Goal: Task Accomplishment & Management: Manage account settings

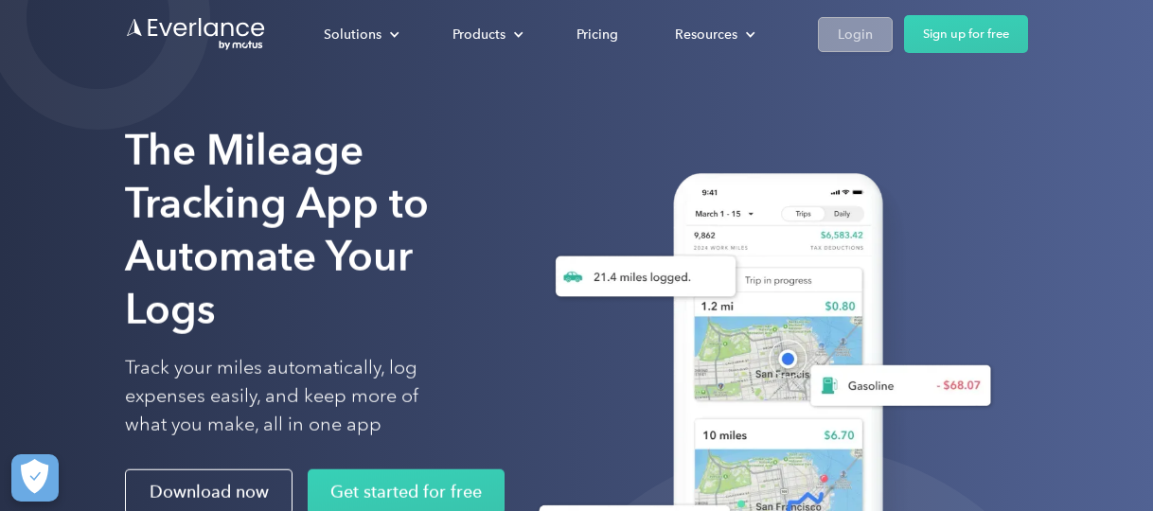
click at [862, 29] on div "Login" at bounding box center [855, 35] width 35 height 24
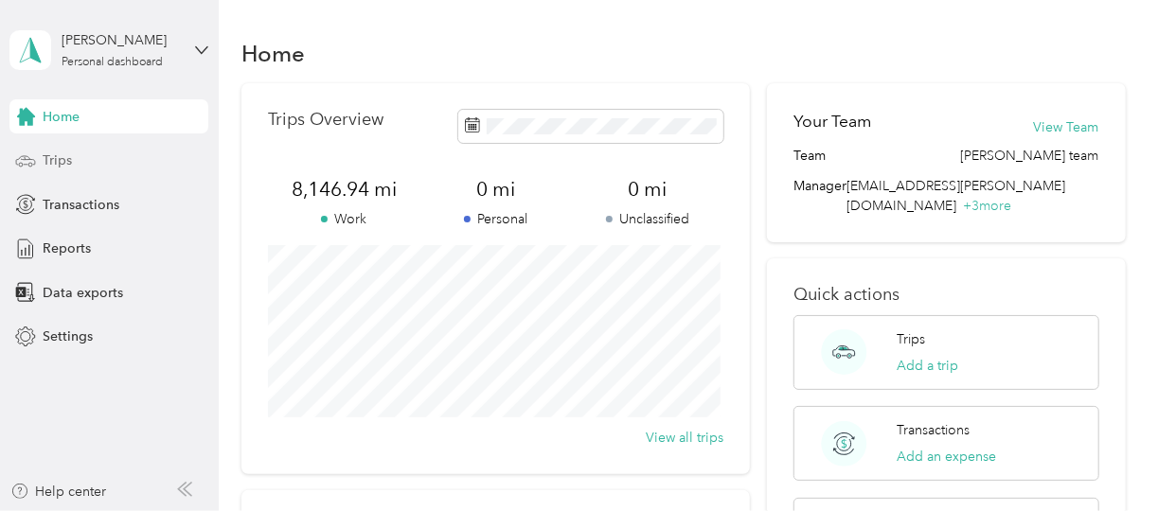
click at [70, 161] on span "Trips" at bounding box center [57, 161] width 29 height 20
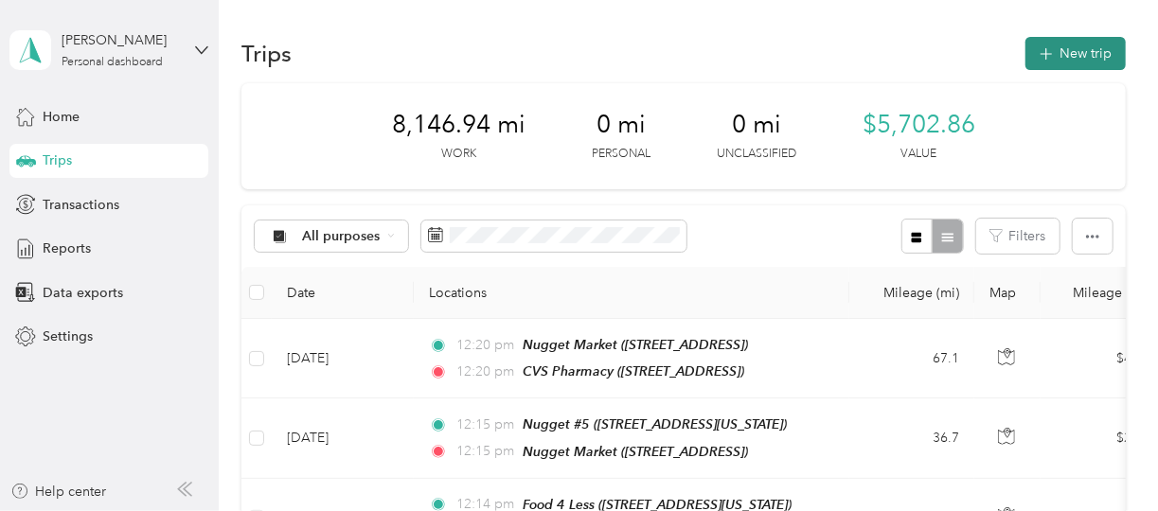
click at [1069, 54] on button "New trip" at bounding box center [1076, 53] width 100 height 33
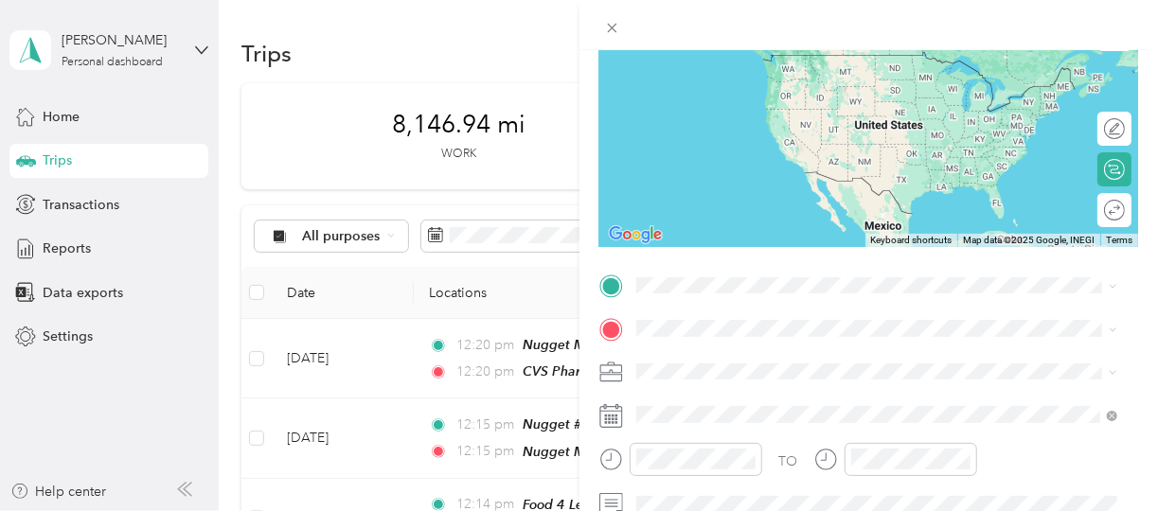
scroll to position [191, 0]
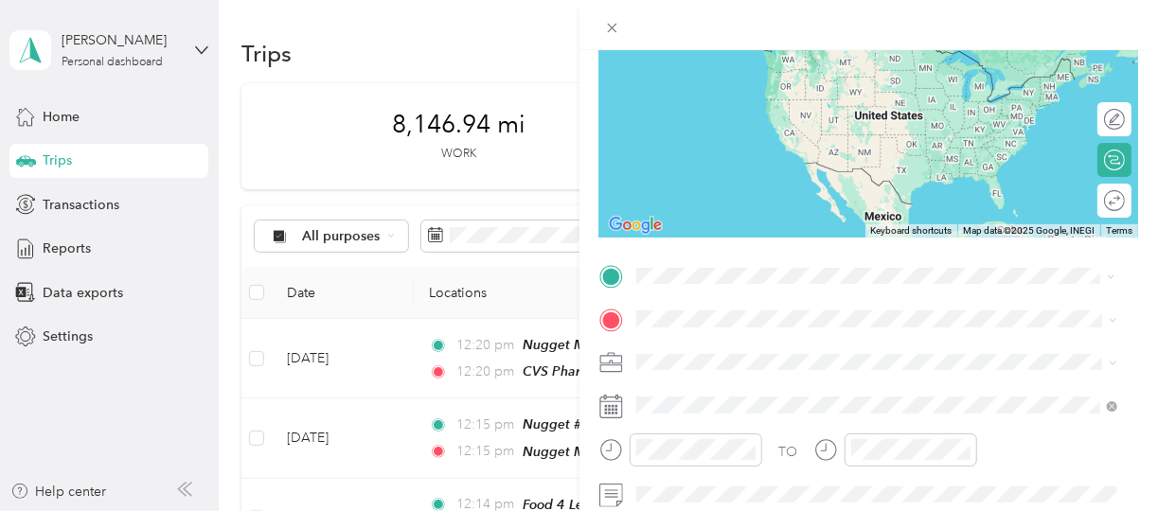
click at [722, 149] on span "[STREET_ADDRESS][PERSON_NAME][US_STATE]" at bounding box center [818, 144] width 294 height 17
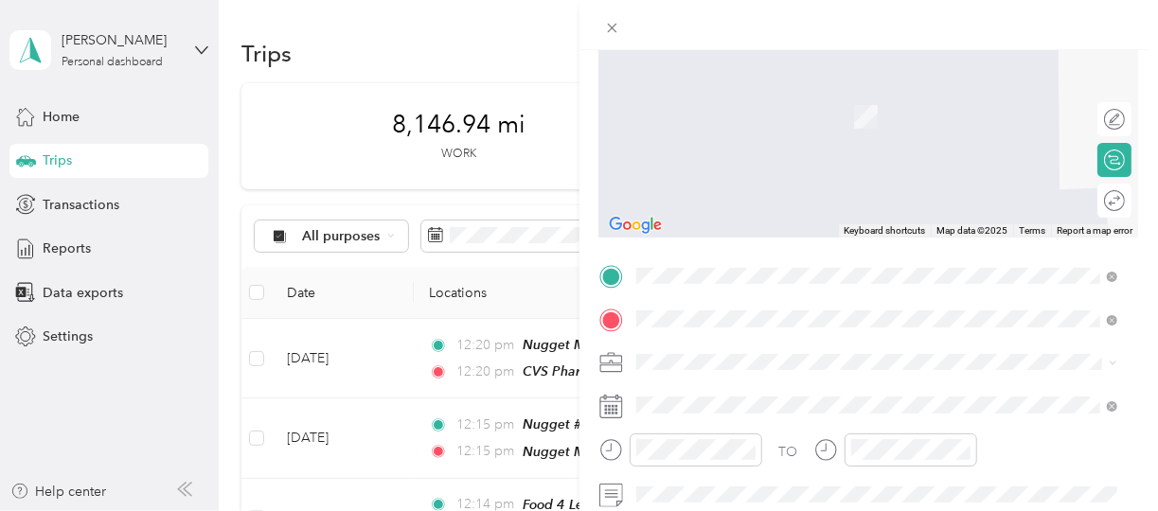
click at [744, 117] on span "[STREET_ADDRESS]" at bounding box center [731, 123] width 120 height 16
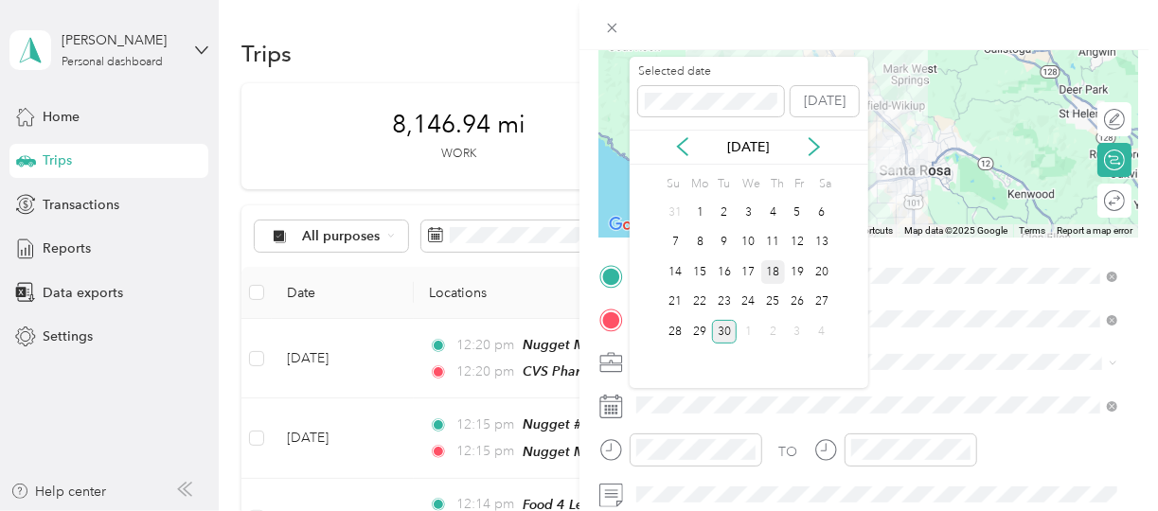
click at [775, 272] on div "18" at bounding box center [773, 272] width 25 height 24
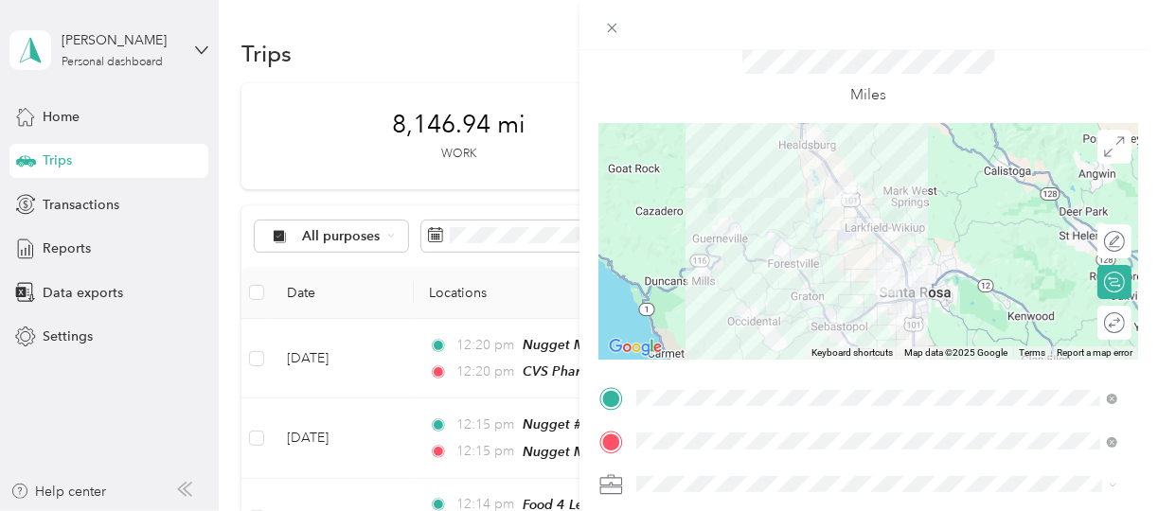
scroll to position [0, 0]
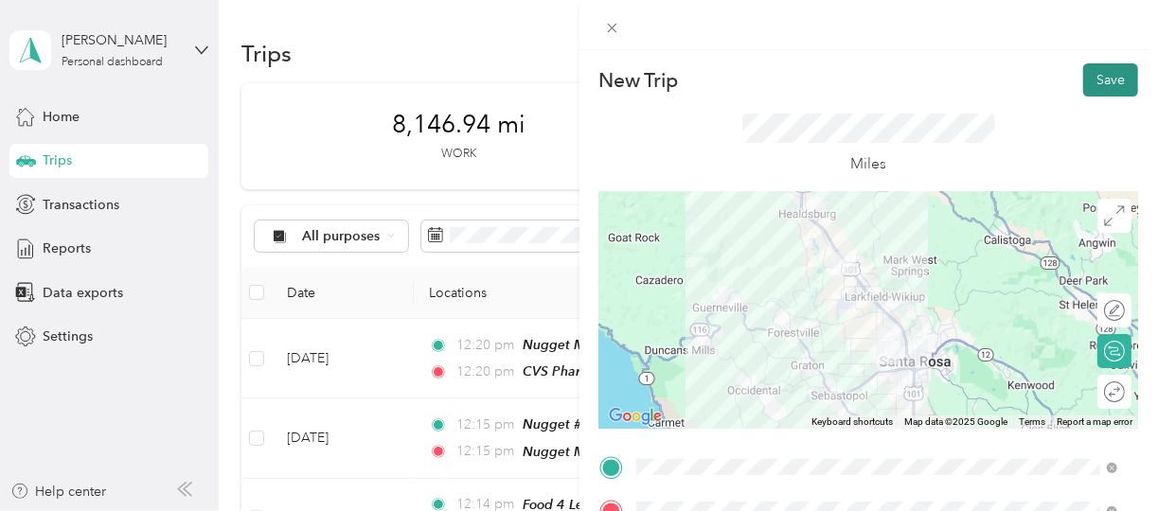
click at [1102, 79] on button "Save" at bounding box center [1110, 79] width 55 height 33
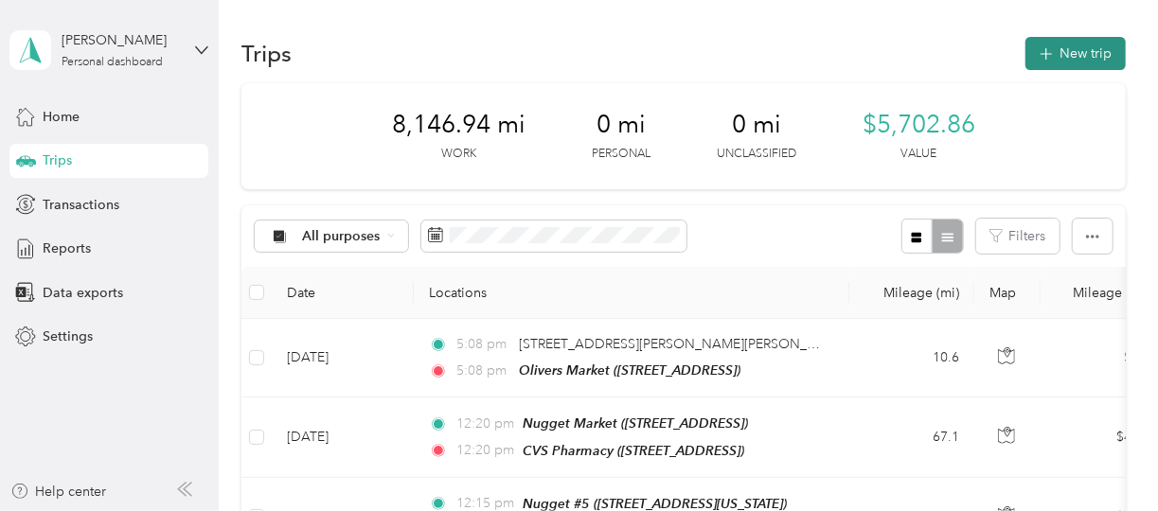
click at [1080, 63] on button "New trip" at bounding box center [1076, 53] width 100 height 33
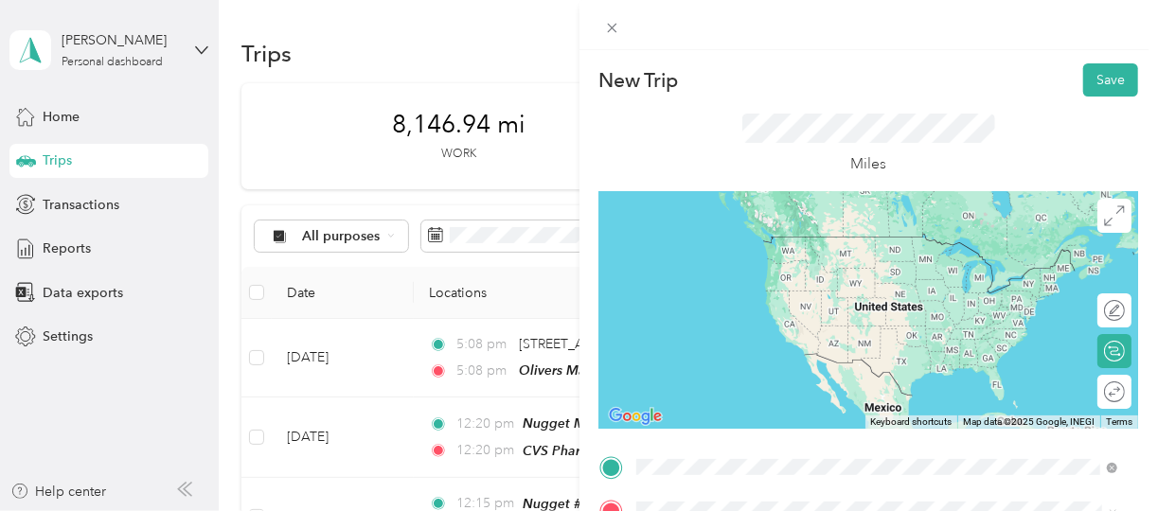
click at [753, 270] on span "[STREET_ADDRESS]" at bounding box center [731, 271] width 120 height 16
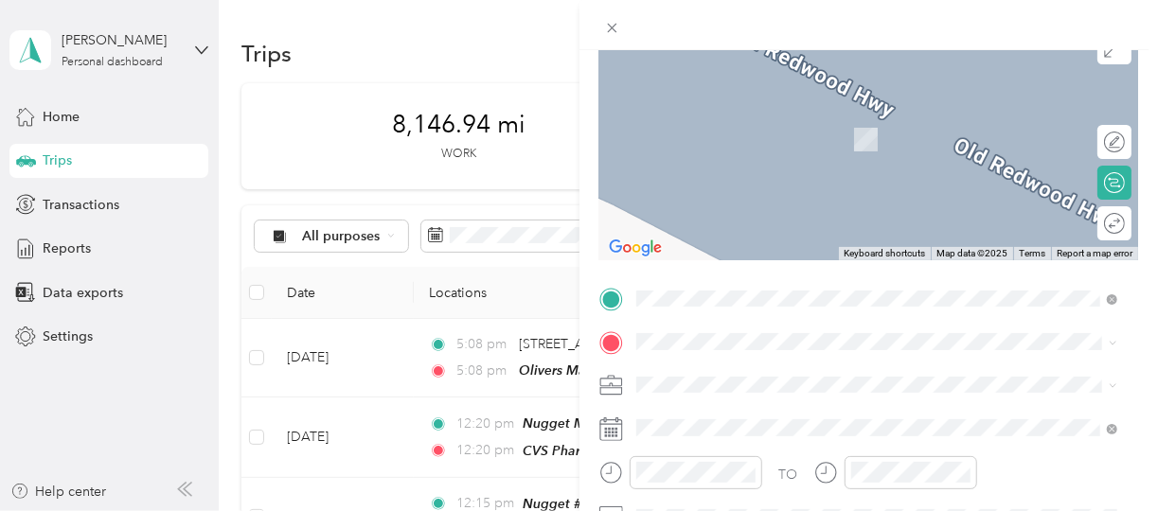
scroll to position [175, 0]
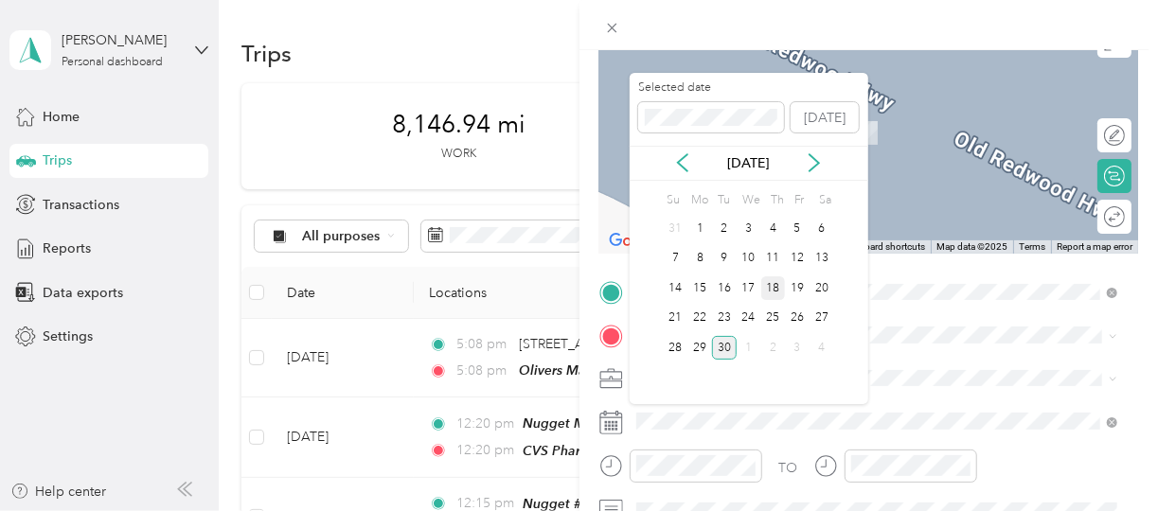
click at [771, 287] on div "18" at bounding box center [773, 288] width 25 height 24
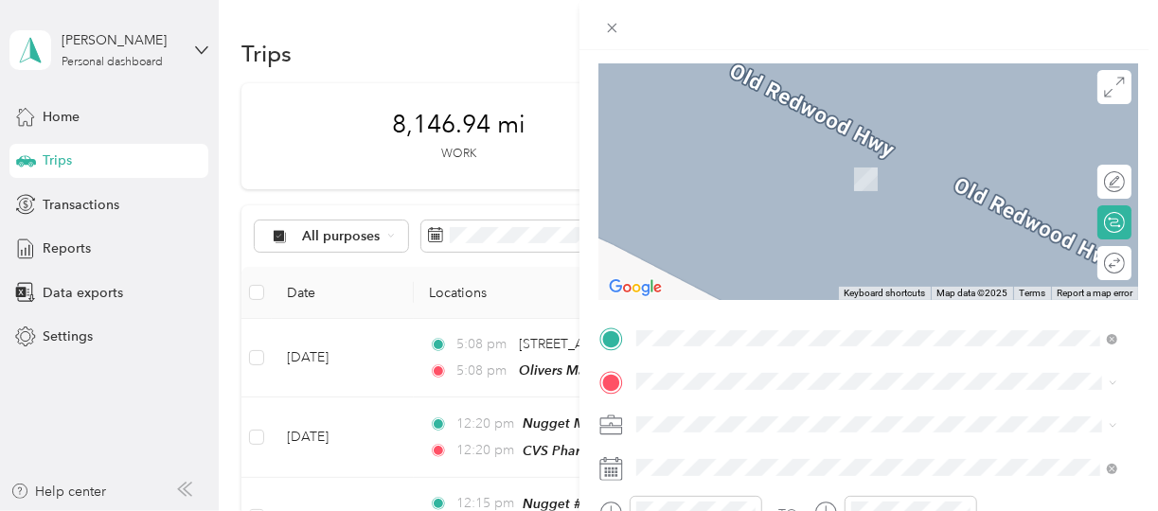
scroll to position [133, 0]
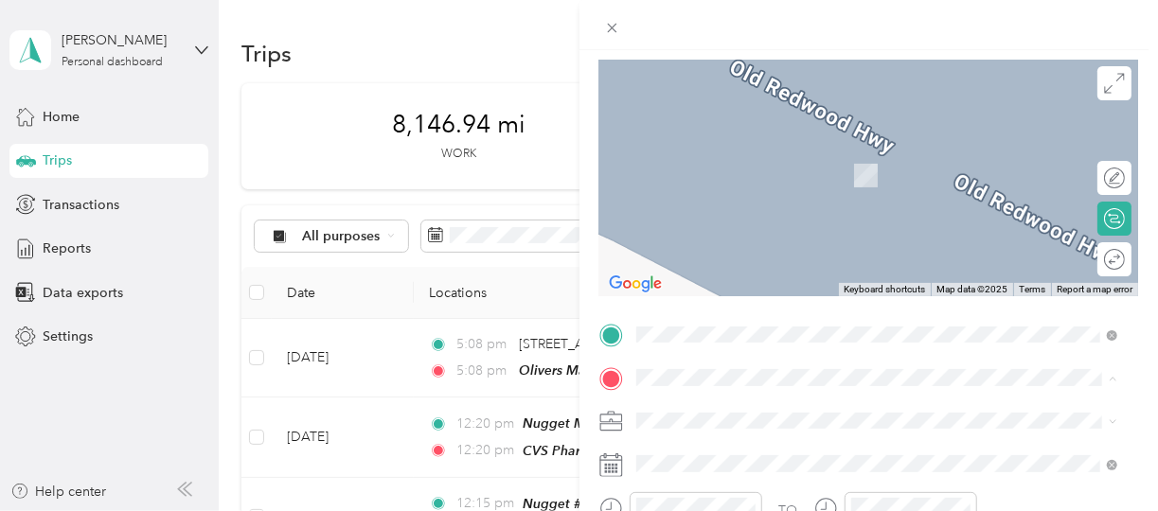
click at [810, 204] on li "TEAM WinCo Foods [STREET_ADDRESS][PERSON_NAME]" at bounding box center [877, 188] width 494 height 66
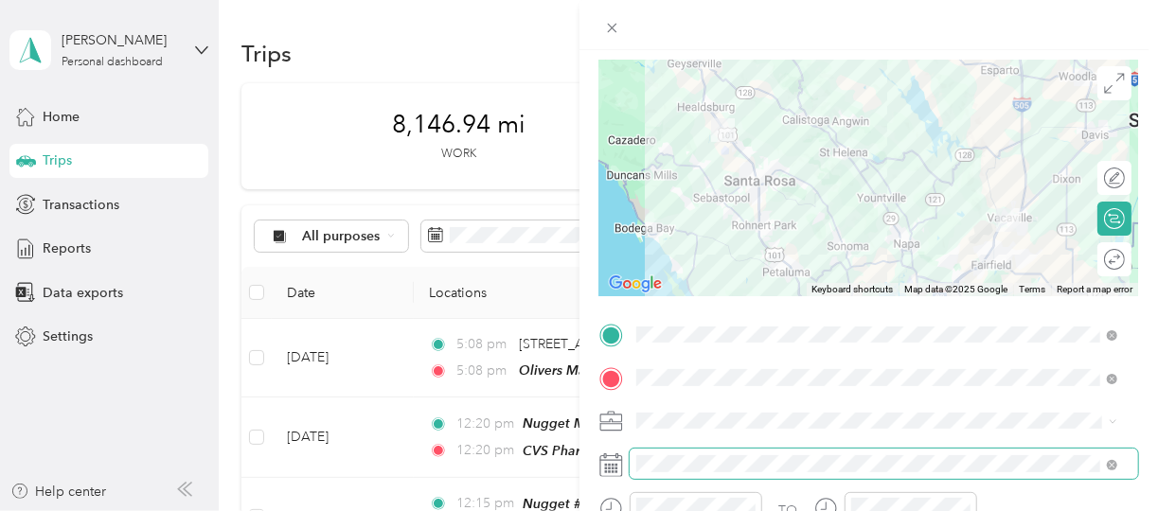
scroll to position [0, 0]
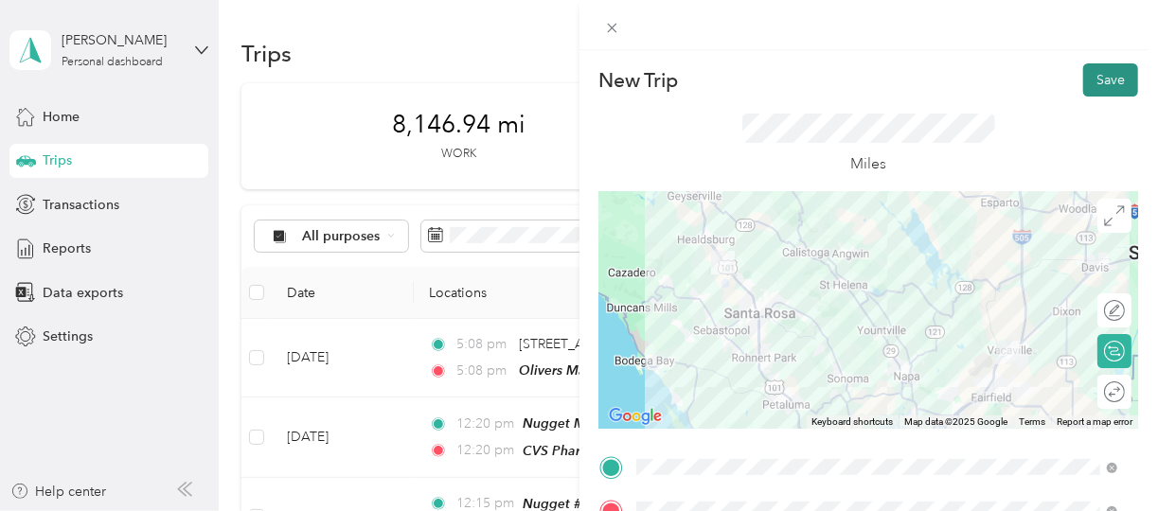
click at [1098, 77] on button "Save" at bounding box center [1110, 79] width 55 height 33
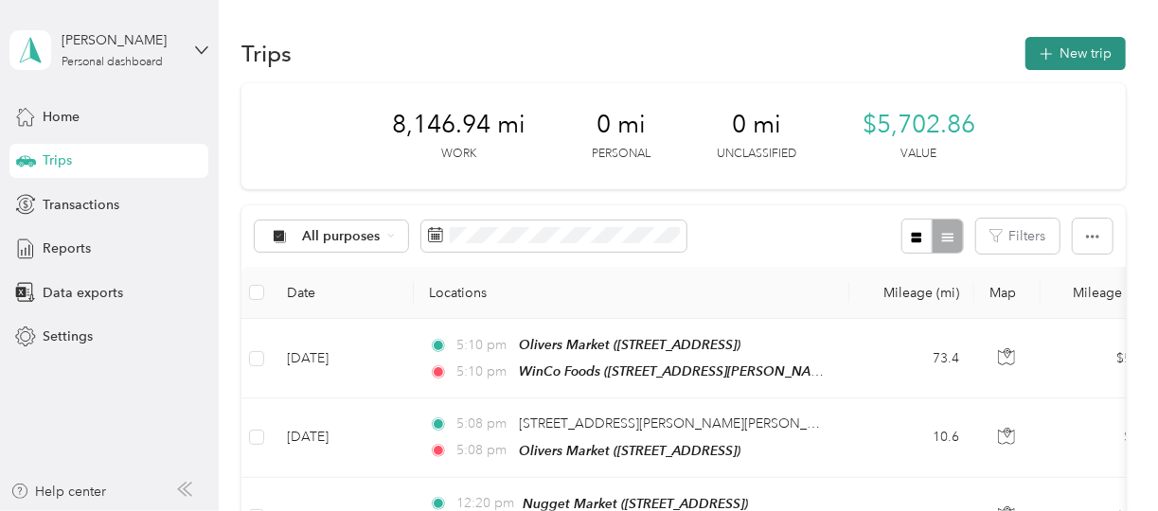
click at [1079, 50] on button "New trip" at bounding box center [1076, 53] width 100 height 33
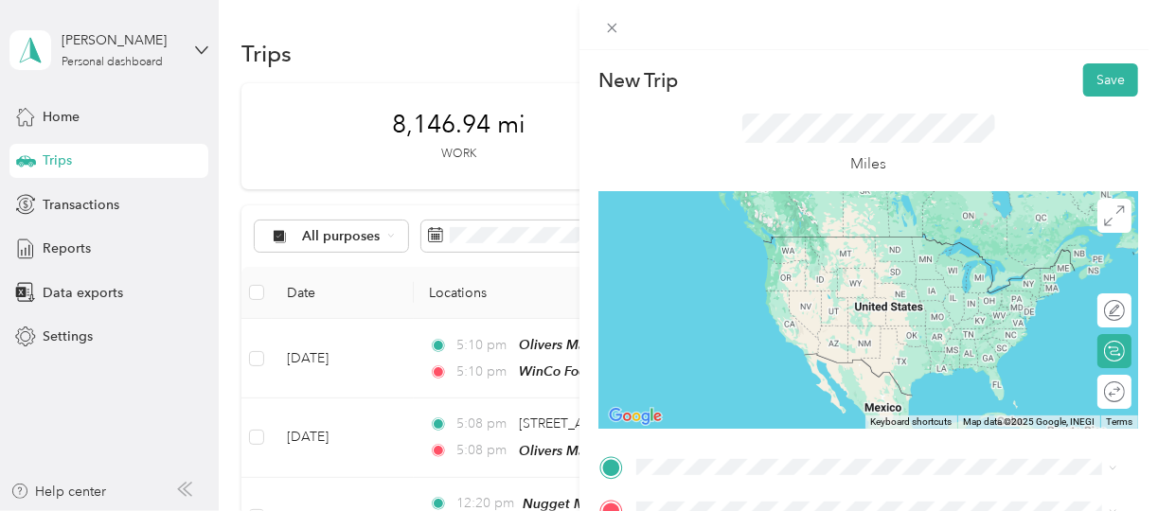
click at [736, 273] on div "TEAM WinCo Foods [STREET_ADDRESS][PERSON_NAME]" at bounding box center [783, 274] width 225 height 46
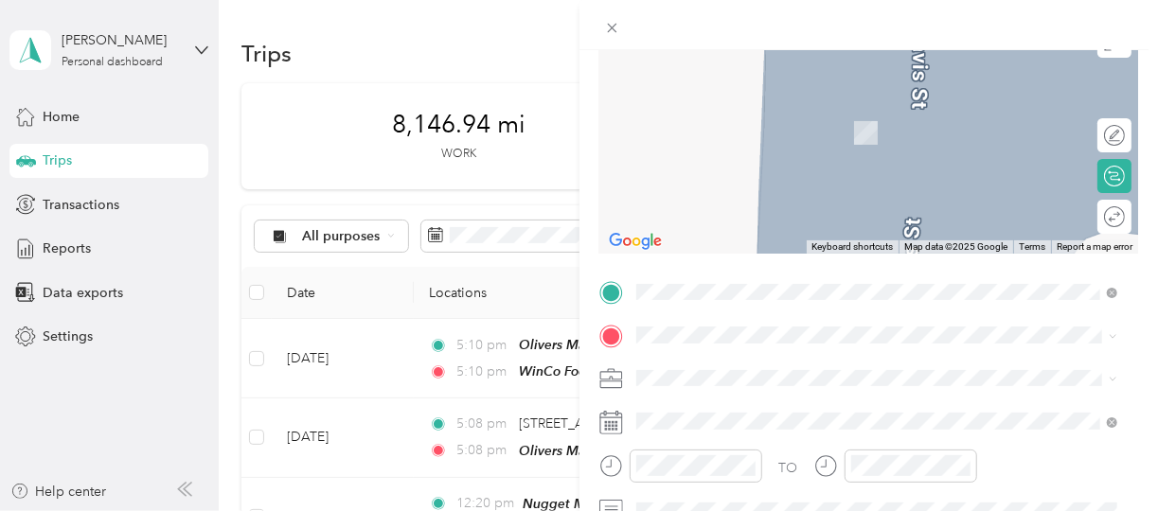
scroll to position [176, 0]
click at [730, 212] on div "TEAM Food 4 Less [STREET_ADDRESS][PERSON_NAME]" at bounding box center [877, 192] width 468 height 53
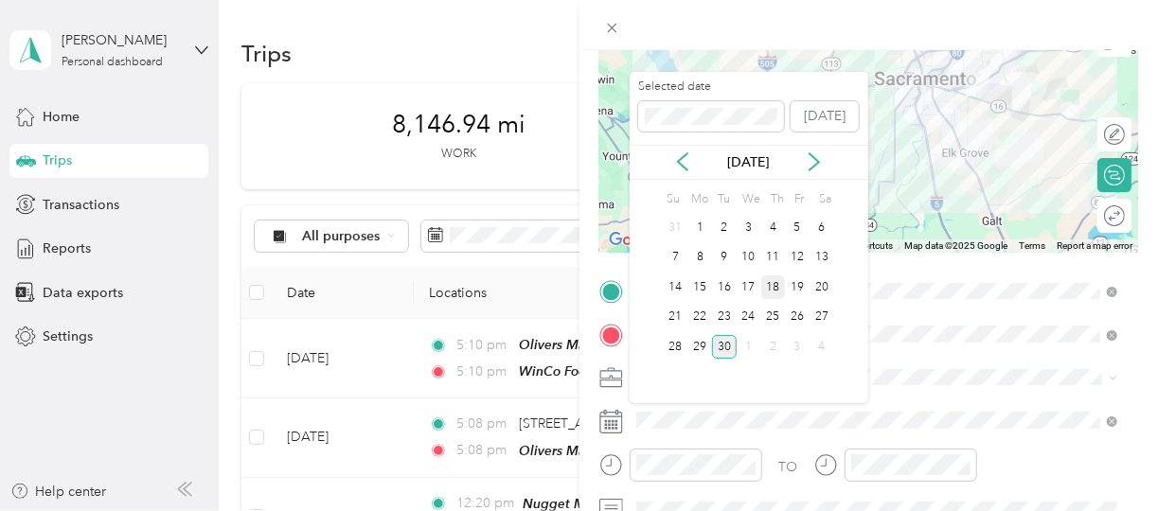
click at [770, 290] on div "18" at bounding box center [773, 288] width 25 height 24
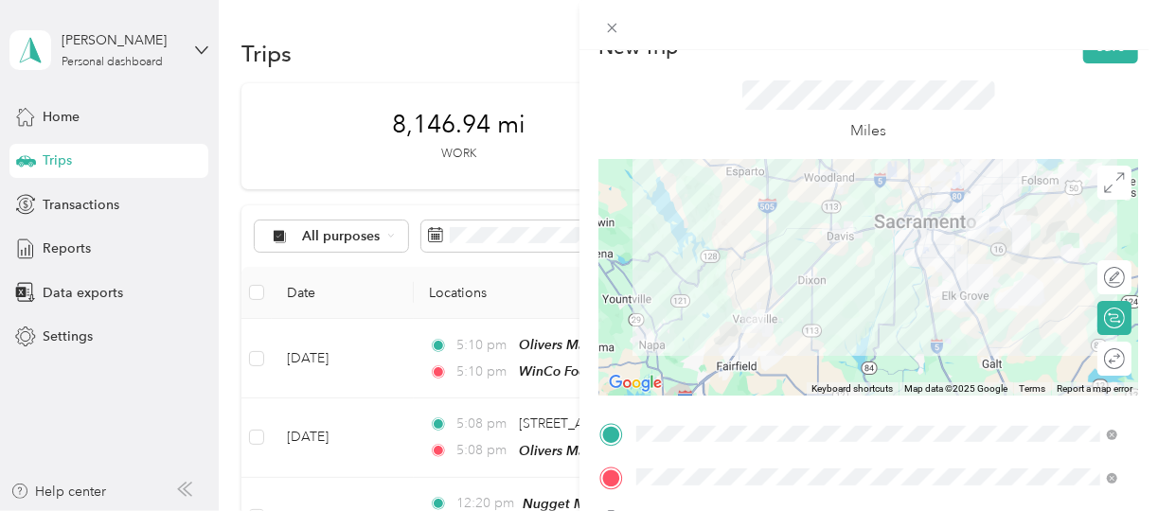
scroll to position [24, 0]
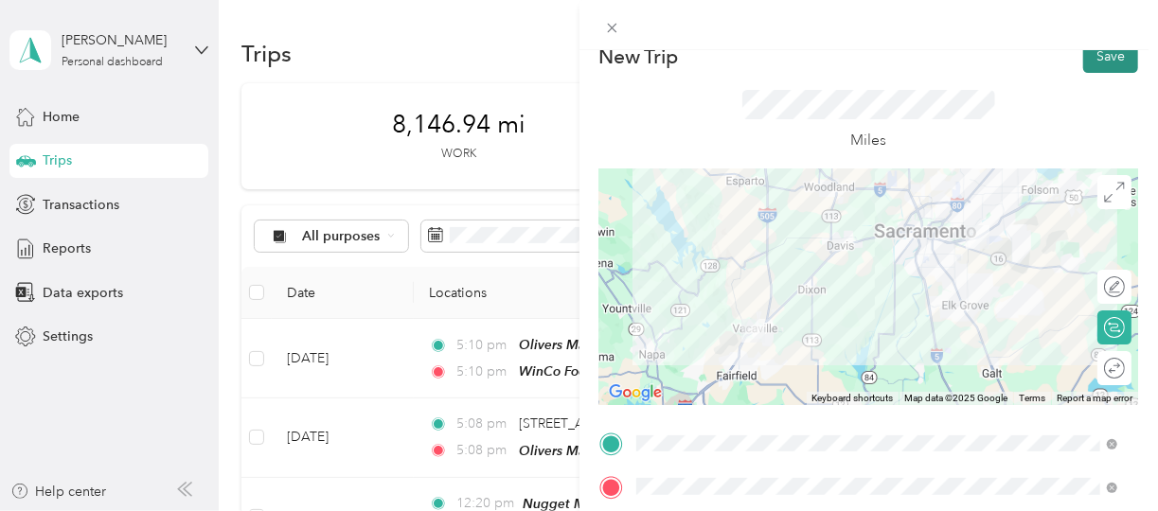
click at [1092, 58] on button "Save" at bounding box center [1110, 56] width 55 height 33
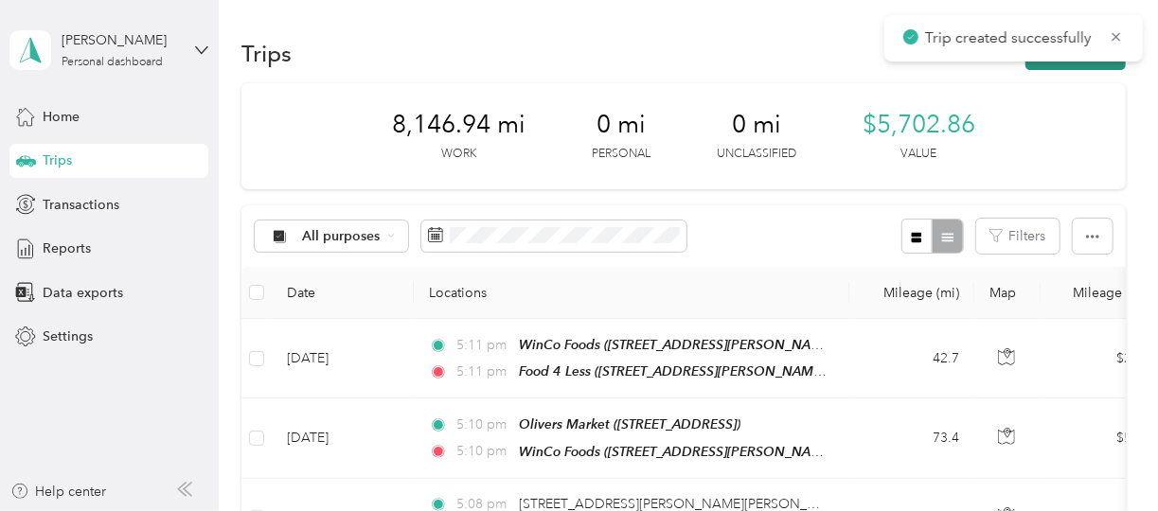
click at [1065, 65] on button "New trip" at bounding box center [1076, 53] width 100 height 33
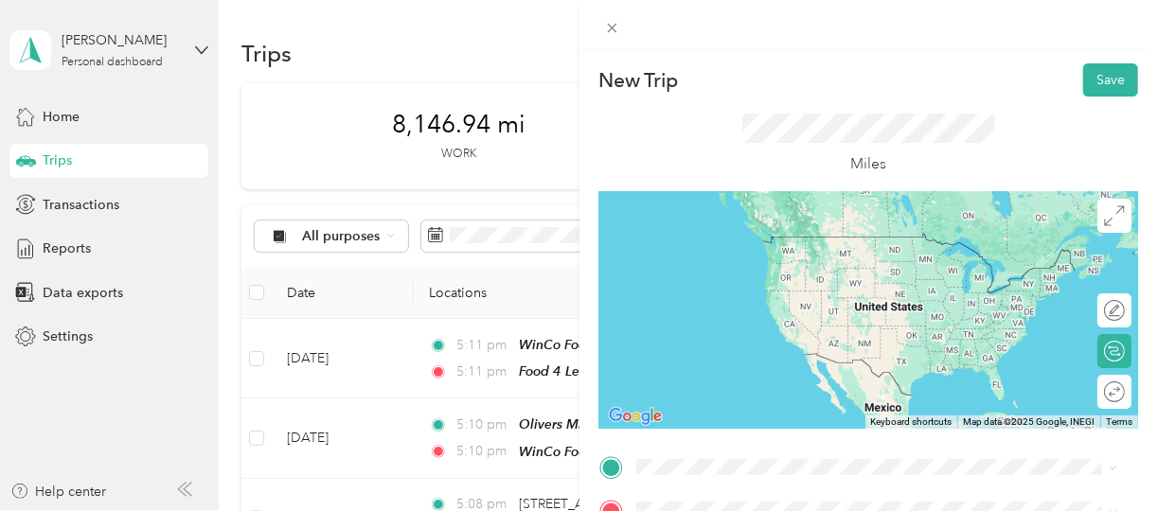
click at [754, 320] on div "TEAM Food 4 Less" at bounding box center [783, 315] width 225 height 24
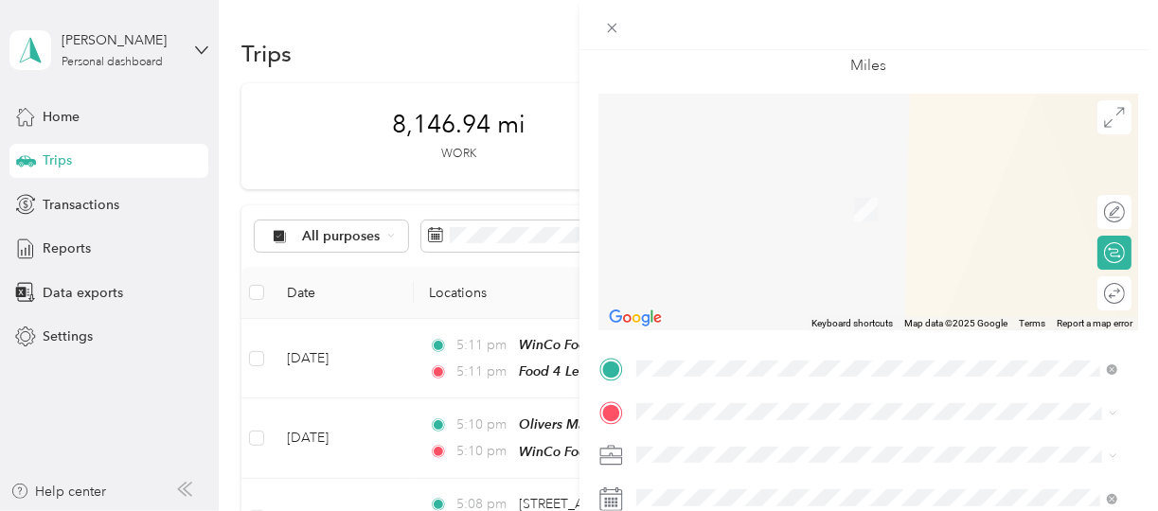
scroll to position [102, 0]
click at [792, 281] on span "[STREET_ADDRESS][PERSON_NAME]" at bounding box center [783, 276] width 225 height 16
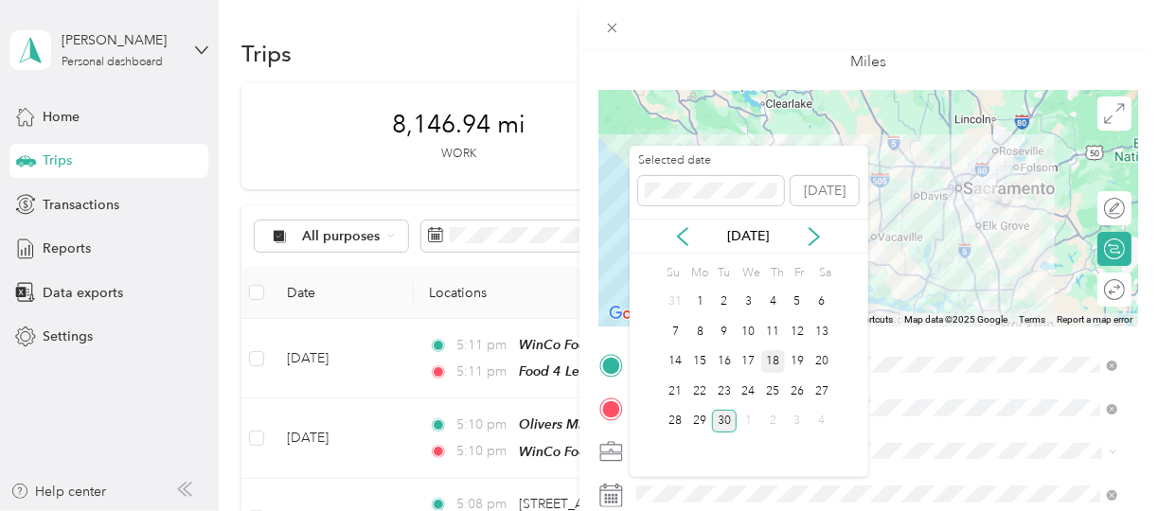
click at [776, 355] on div "18" at bounding box center [773, 362] width 25 height 24
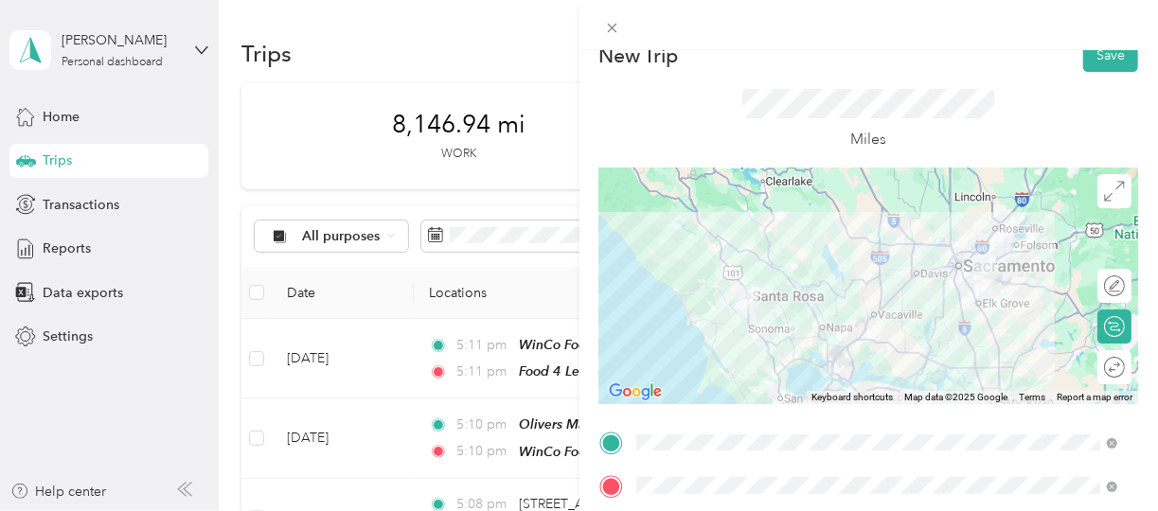
scroll to position [0, 0]
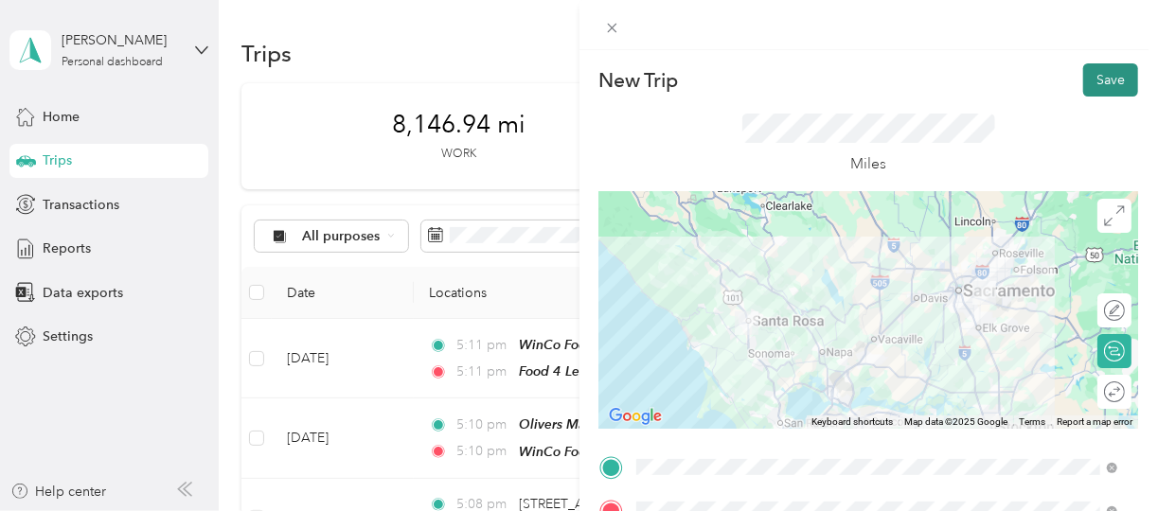
click at [1102, 80] on button "Save" at bounding box center [1110, 79] width 55 height 33
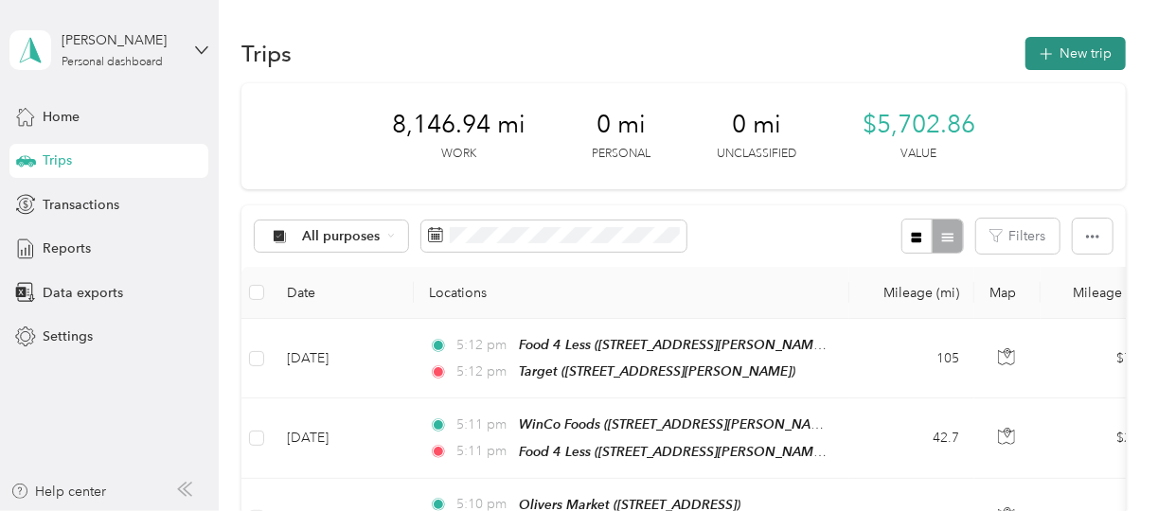
click at [1095, 63] on button "New trip" at bounding box center [1076, 53] width 100 height 33
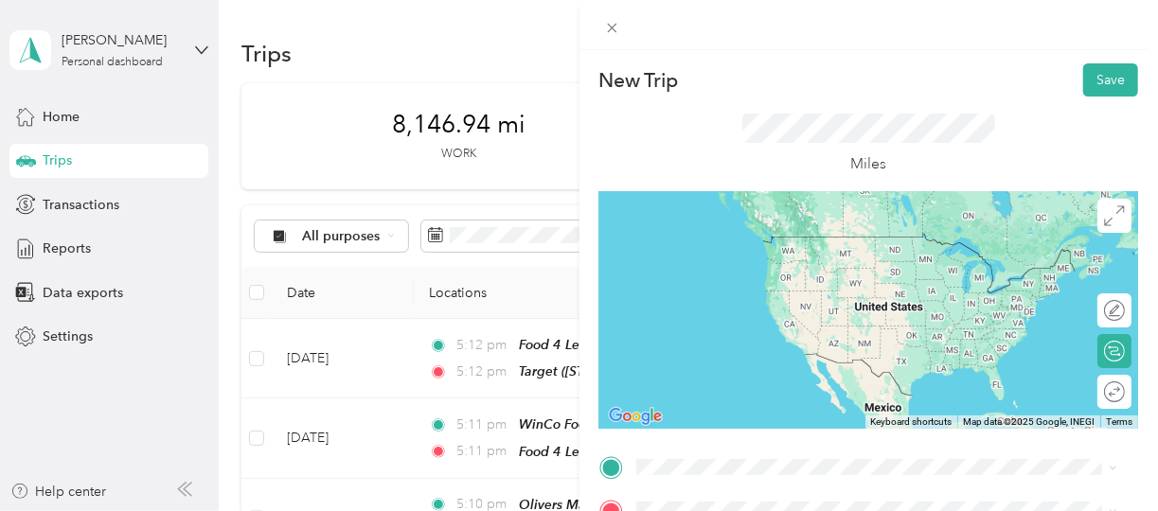
click at [778, 330] on div "TEAM Target [STREET_ADDRESS][PERSON_NAME]" at bounding box center [783, 331] width 225 height 46
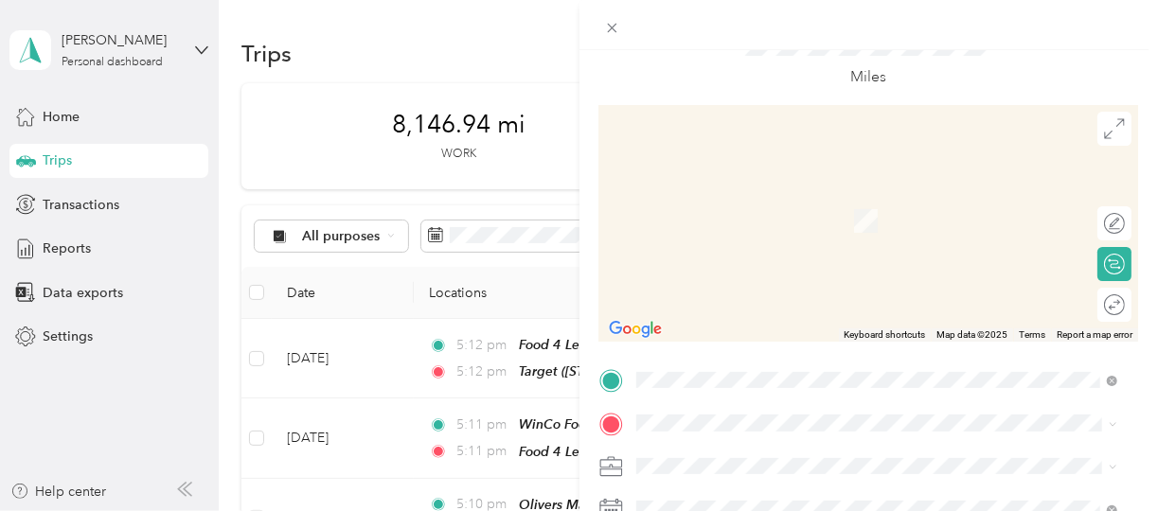
scroll to position [93, 0]
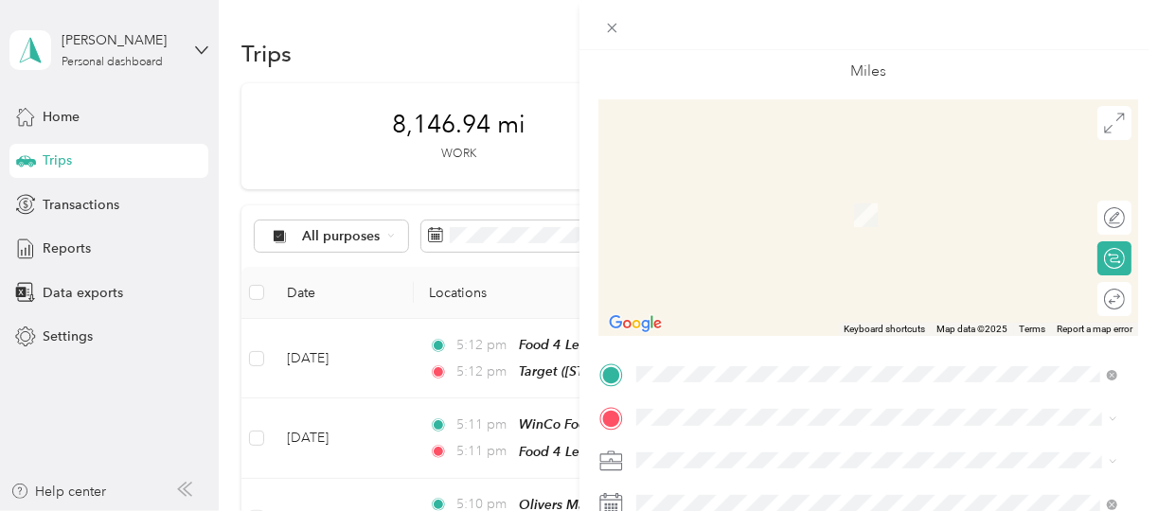
click at [776, 209] on span "[STREET_ADDRESS][PERSON_NAME][US_STATE]" at bounding box center [818, 205] width 294 height 16
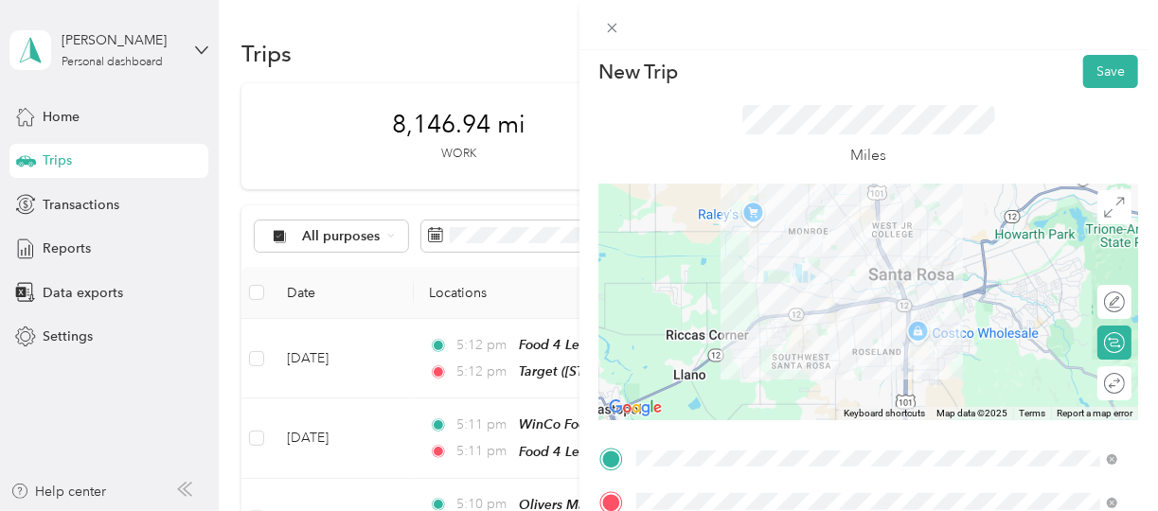
scroll to position [0, 0]
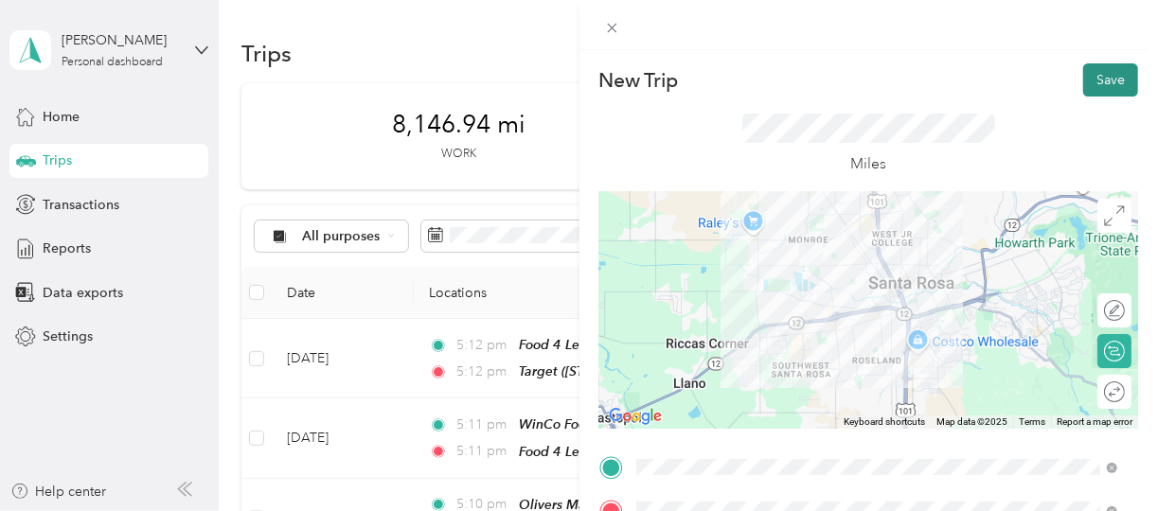
click at [1096, 76] on button "Save" at bounding box center [1110, 79] width 55 height 33
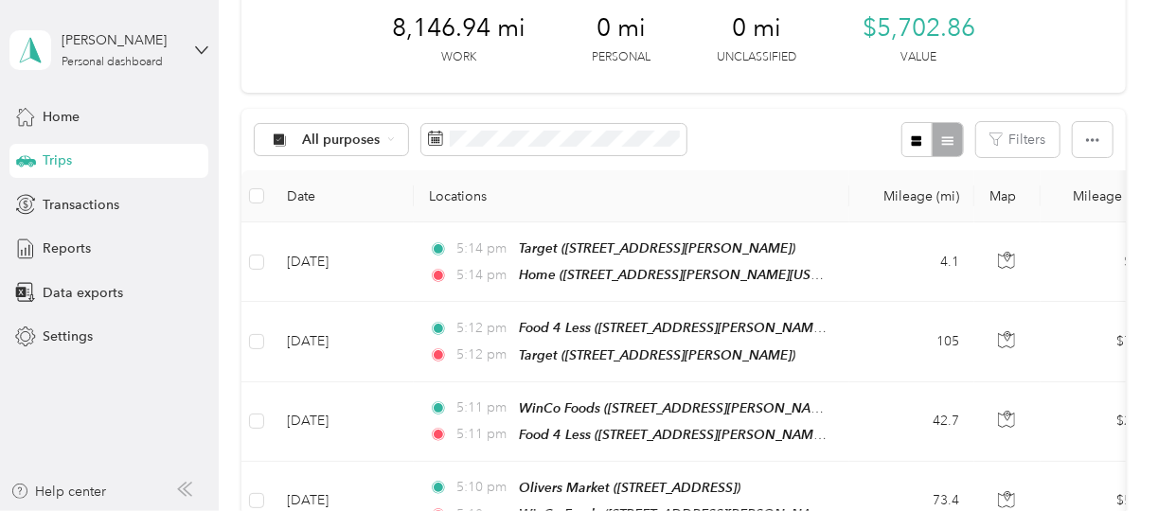
scroll to position [89, 0]
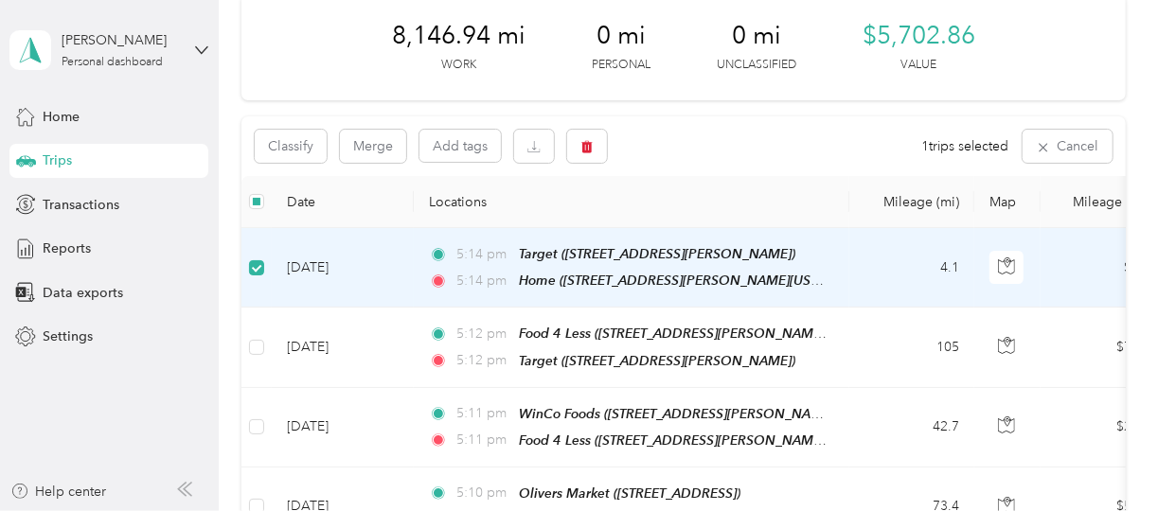
click at [348, 272] on td "[DATE]" at bounding box center [343, 268] width 142 height 80
click at [331, 279] on td "[DATE]" at bounding box center [343, 268] width 142 height 80
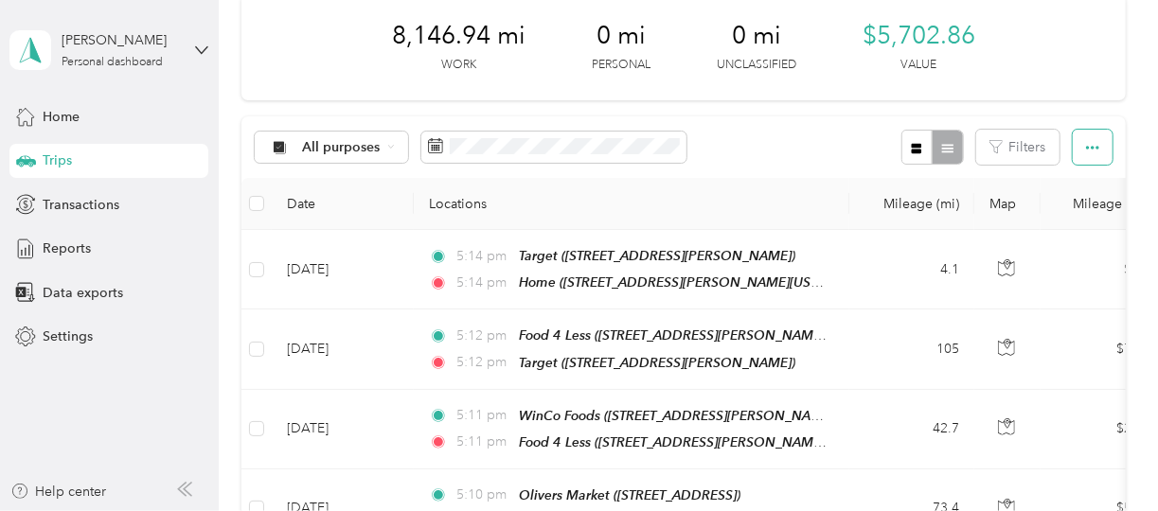
click at [1087, 152] on icon "button" at bounding box center [1092, 147] width 13 height 13
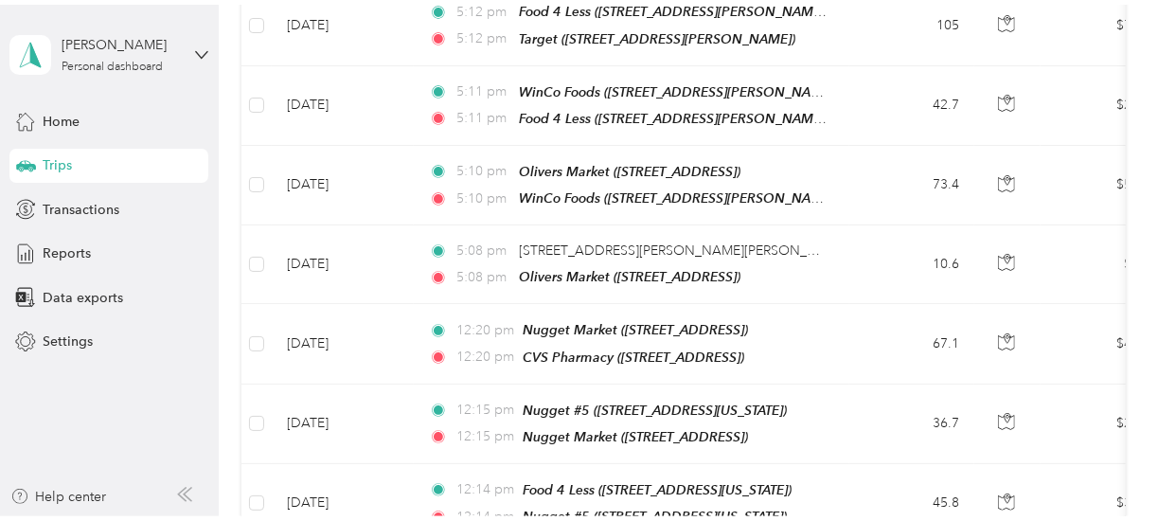
scroll to position [466, 0]
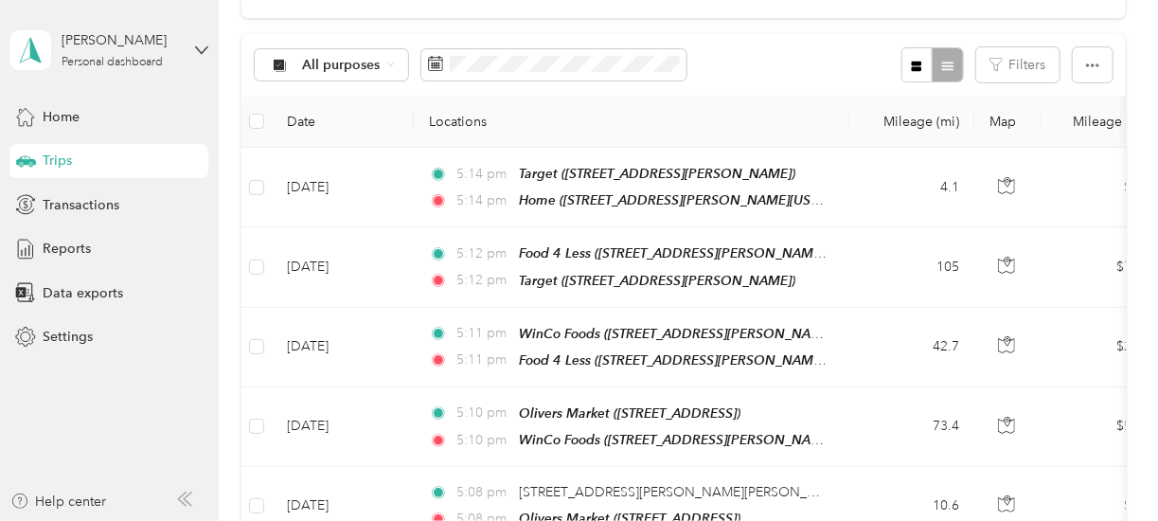
scroll to position [168, 0]
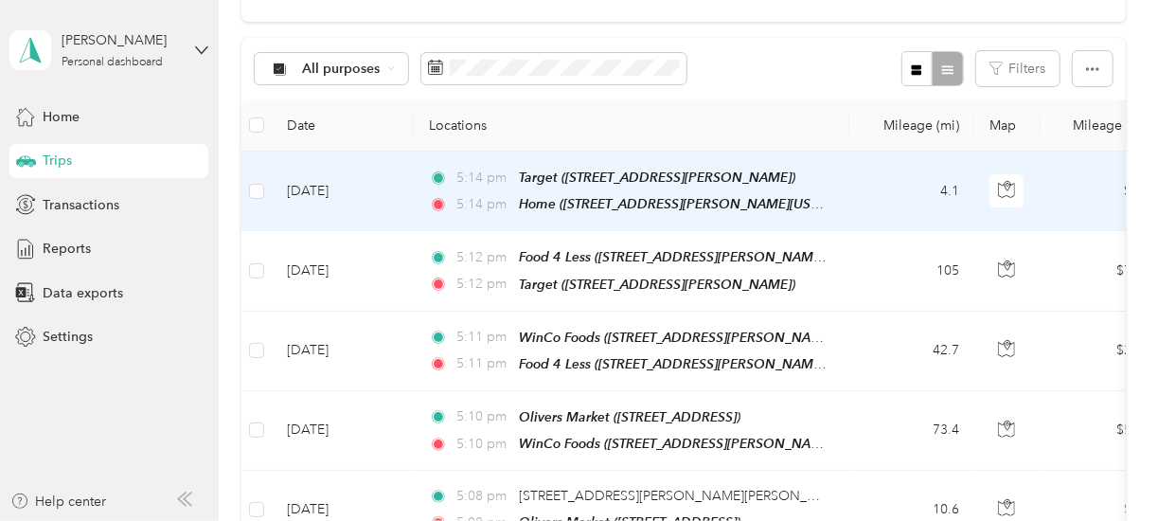
click at [456, 184] on span "5:14 pm" at bounding box center [483, 178] width 54 height 21
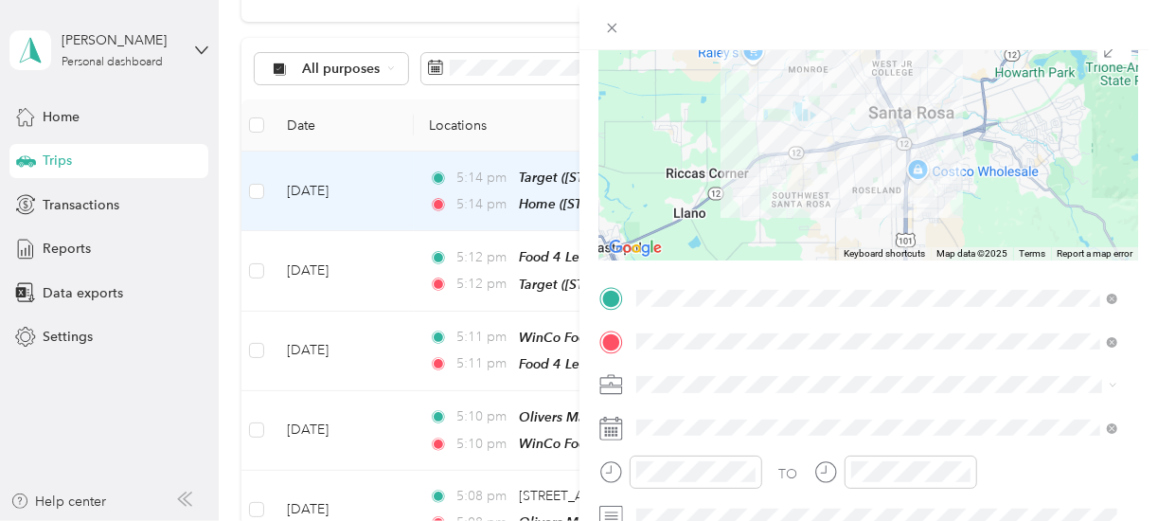
scroll to position [173, 0]
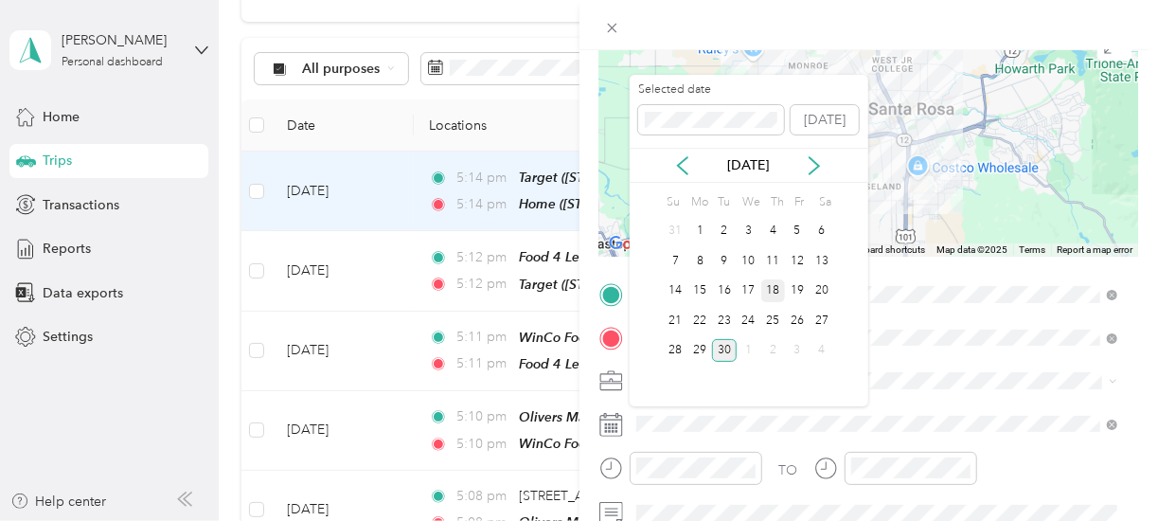
click at [776, 287] on div "18" at bounding box center [773, 291] width 25 height 24
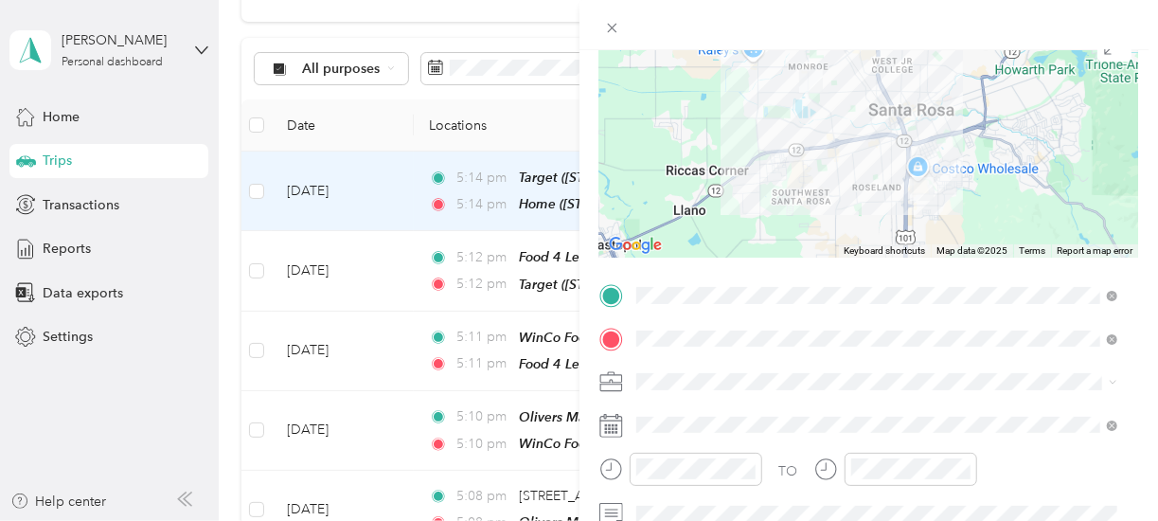
scroll to position [0, 0]
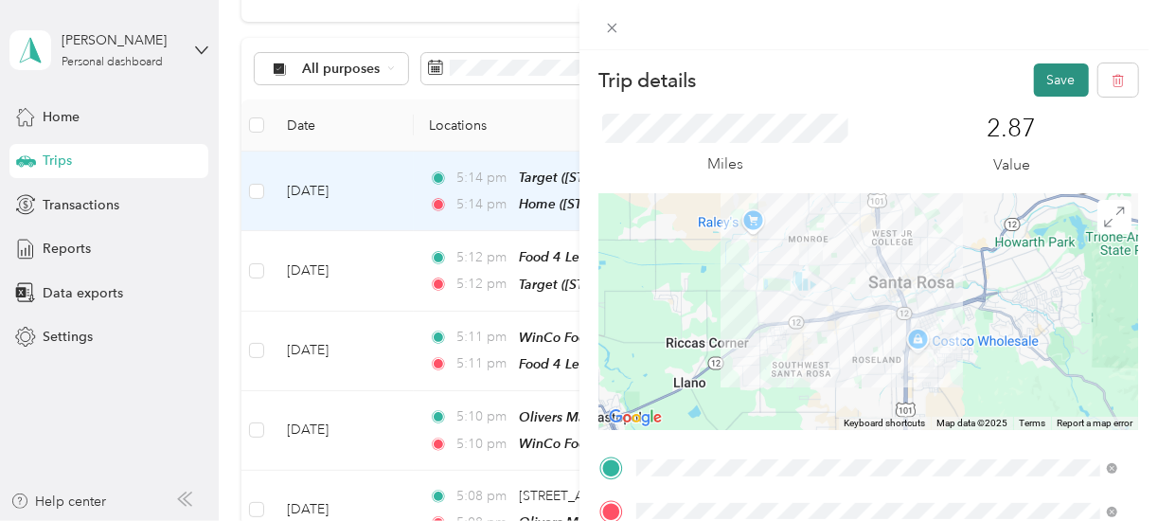
click at [1056, 77] on button "Save" at bounding box center [1061, 79] width 55 height 33
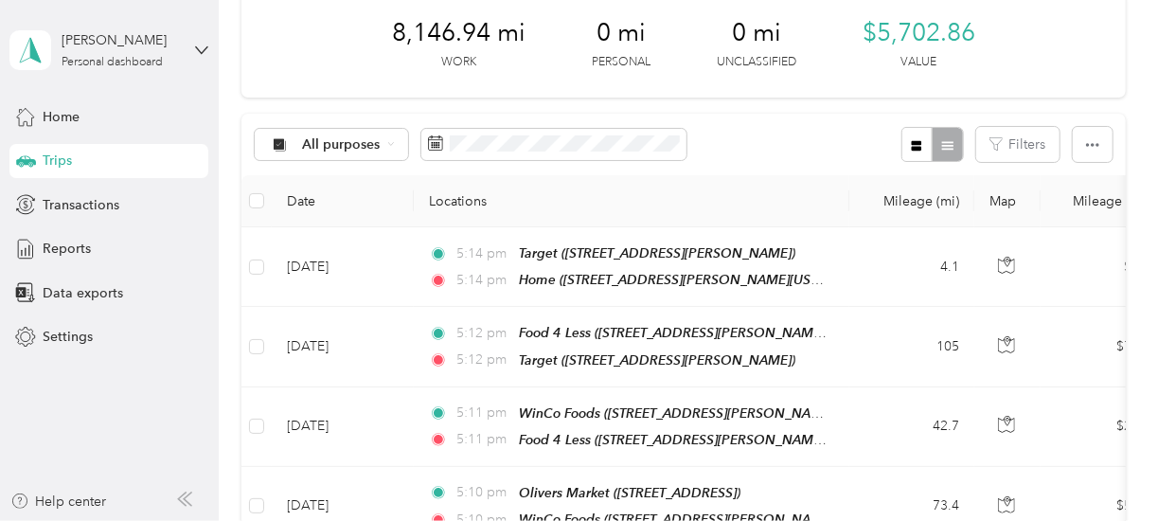
scroll to position [72, 0]
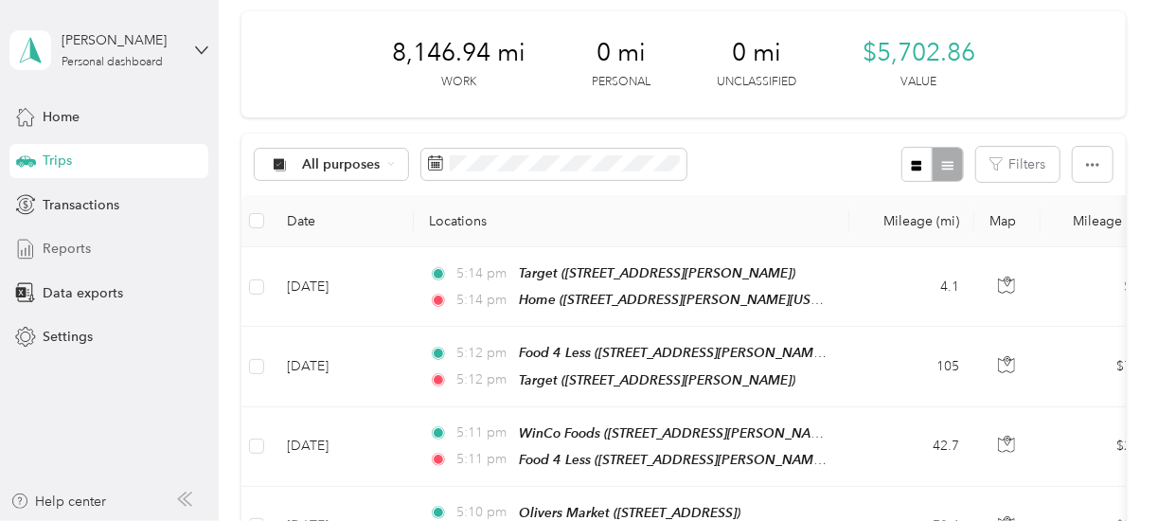
click at [83, 253] on span "Reports" at bounding box center [67, 249] width 48 height 20
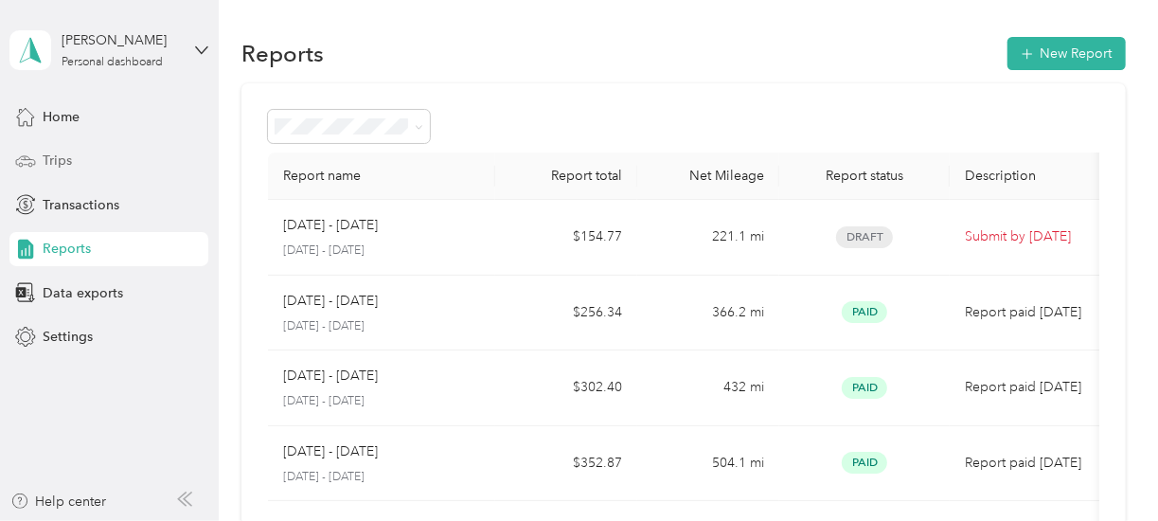
click at [60, 166] on span "Trips" at bounding box center [57, 161] width 29 height 20
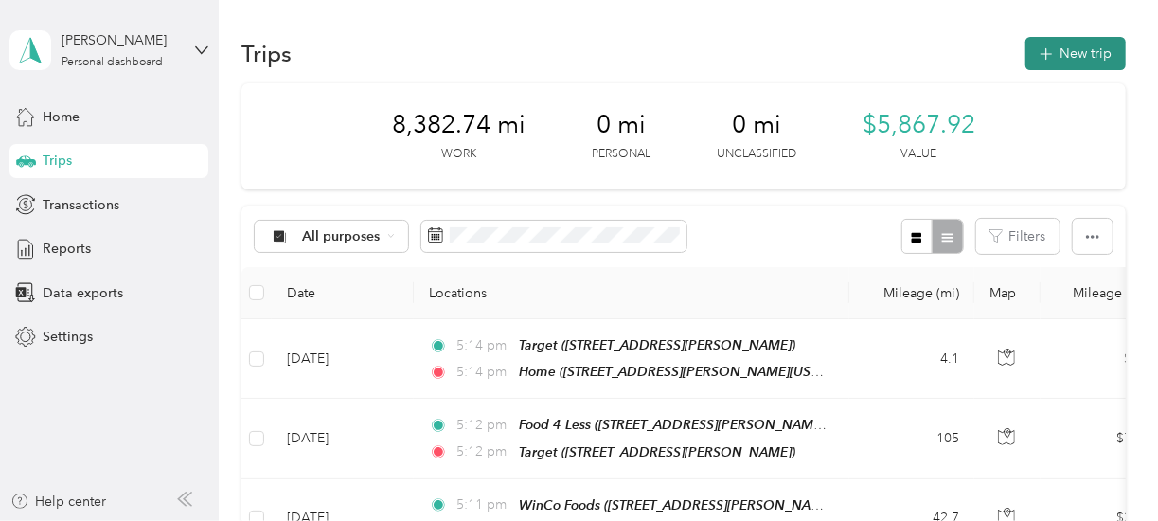
click at [1064, 54] on button "New trip" at bounding box center [1076, 53] width 100 height 33
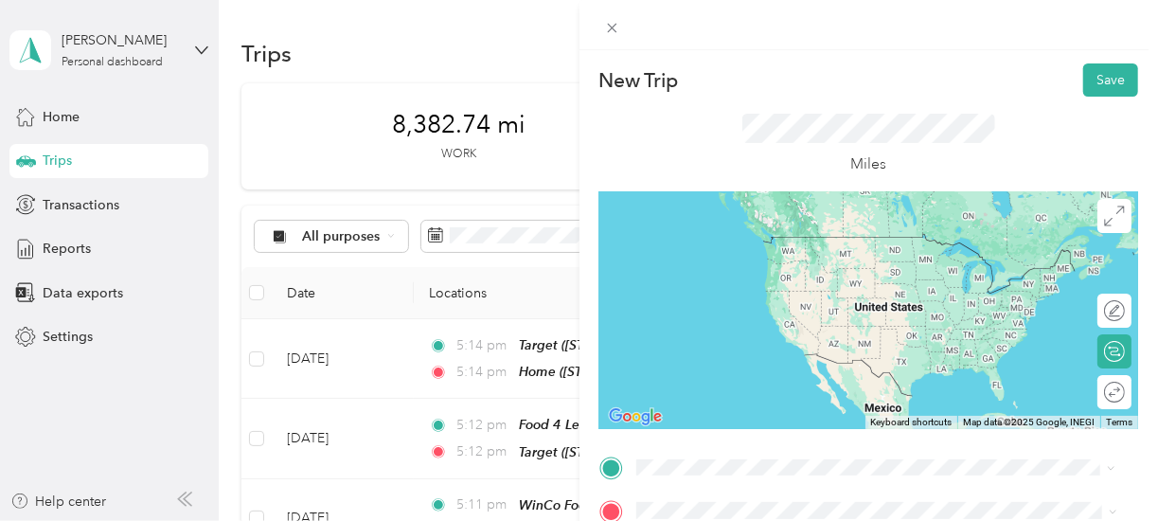
click at [704, 263] on div "Home [STREET_ADDRESS][PERSON_NAME][US_STATE]" at bounding box center [818, 255] width 294 height 40
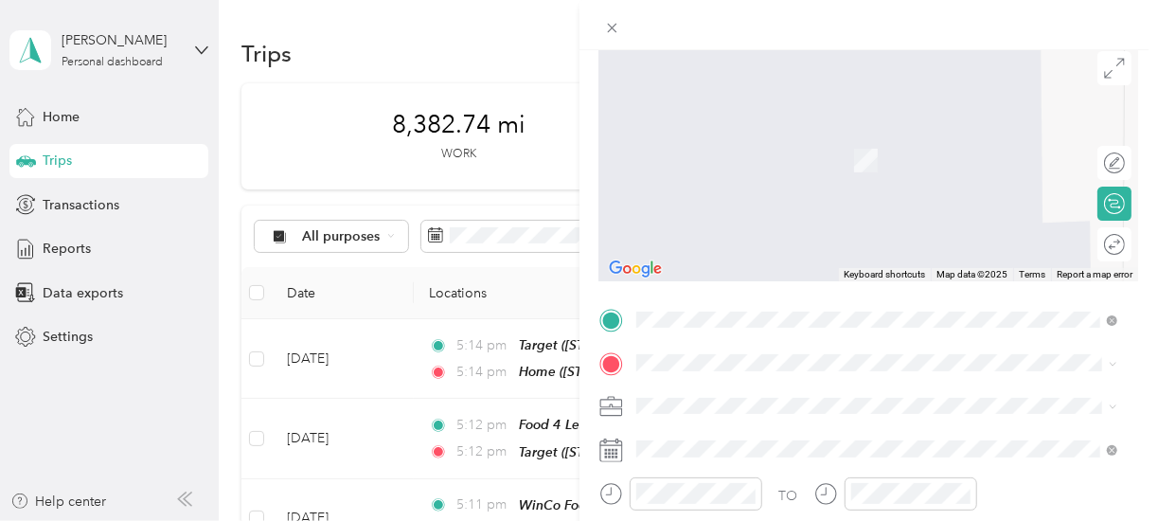
scroll to position [147, 0]
click at [803, 168] on div "TEAM CVS Pharmacy [STREET_ADDRESS]" at bounding box center [748, 154] width 155 height 46
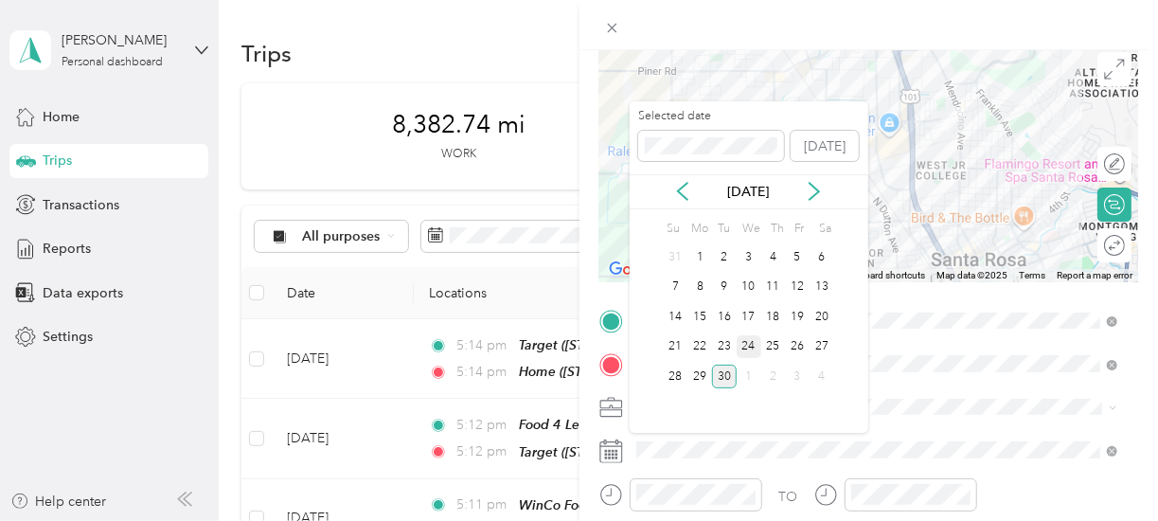
click at [748, 350] on div "24" at bounding box center [749, 347] width 25 height 24
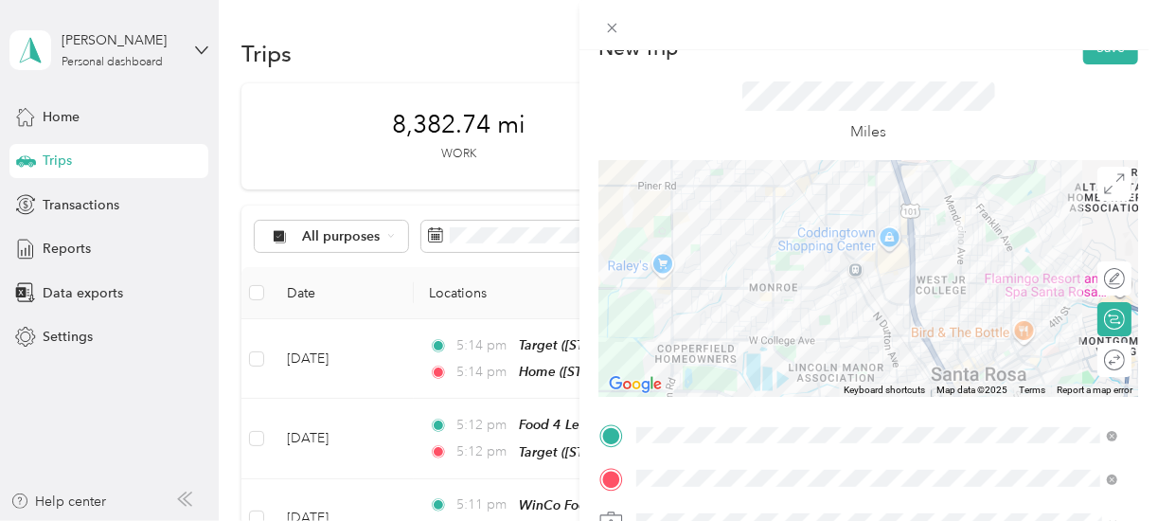
scroll to position [0, 0]
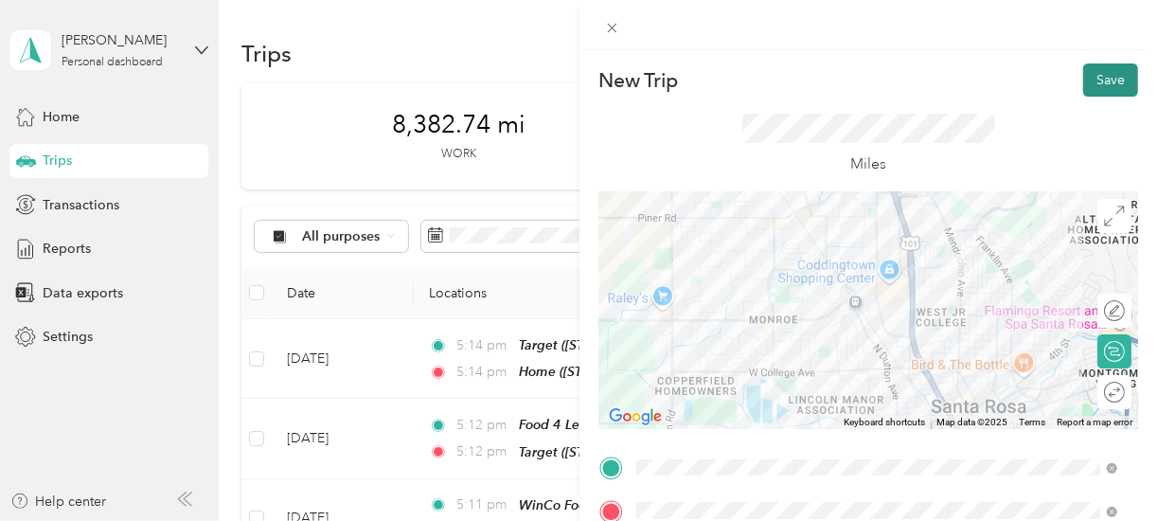
click at [1098, 81] on button "Save" at bounding box center [1110, 79] width 55 height 33
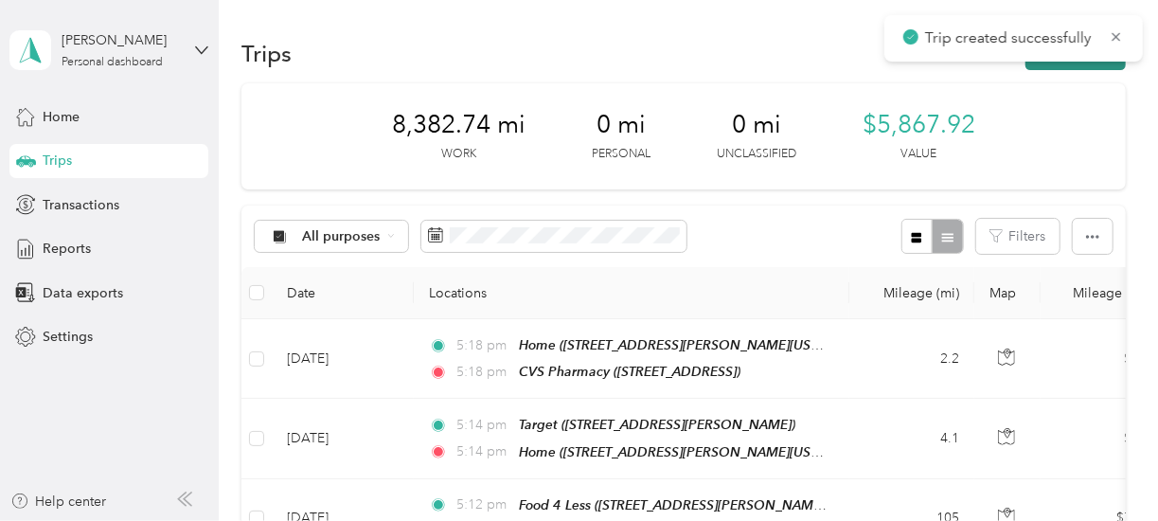
click at [1074, 63] on button "New trip" at bounding box center [1076, 53] width 100 height 33
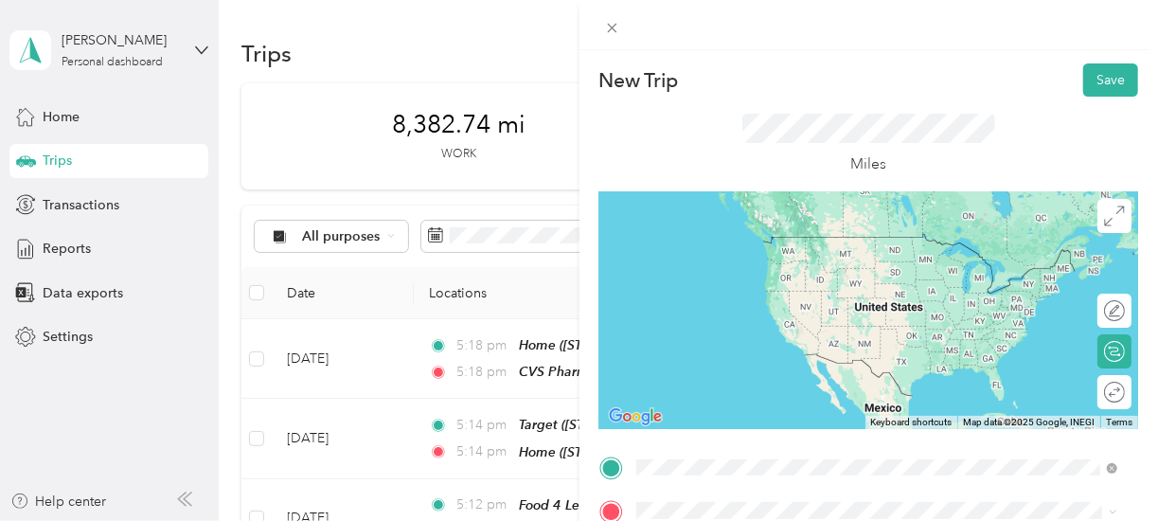
click at [773, 270] on span "[STREET_ADDRESS]" at bounding box center [731, 271] width 120 height 16
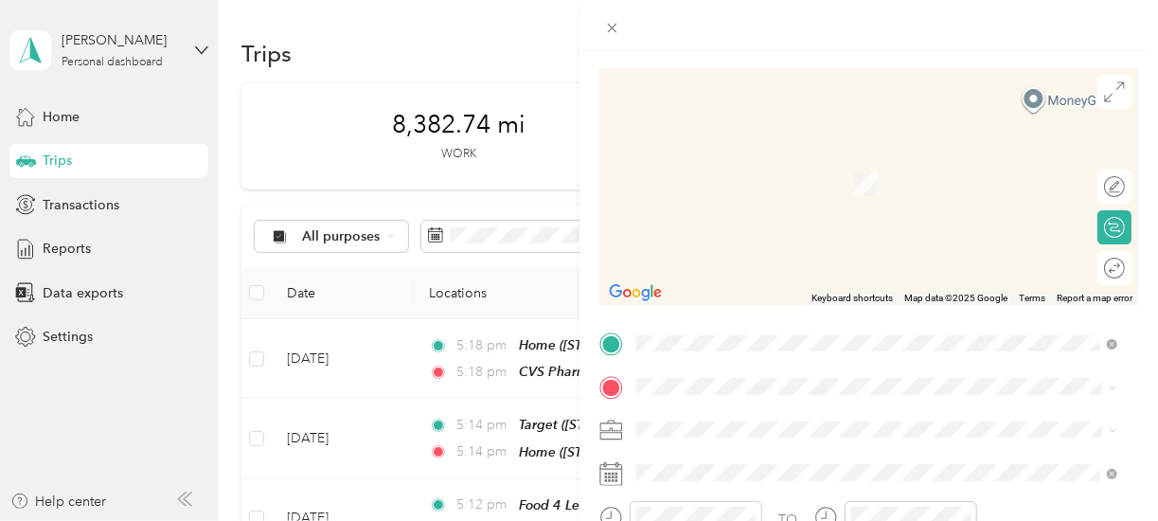
click at [797, 259] on div "TEAM Food 4 Less [STREET_ADDRESS][PERSON_NAME]" at bounding box center [877, 241] width 468 height 53
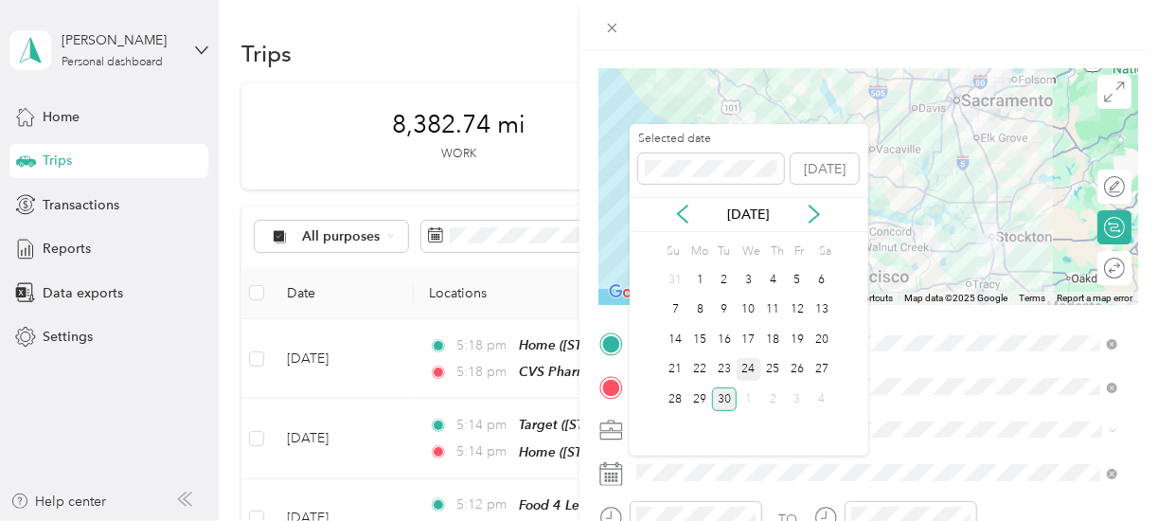
click at [749, 368] on div "24" at bounding box center [749, 370] width 25 height 24
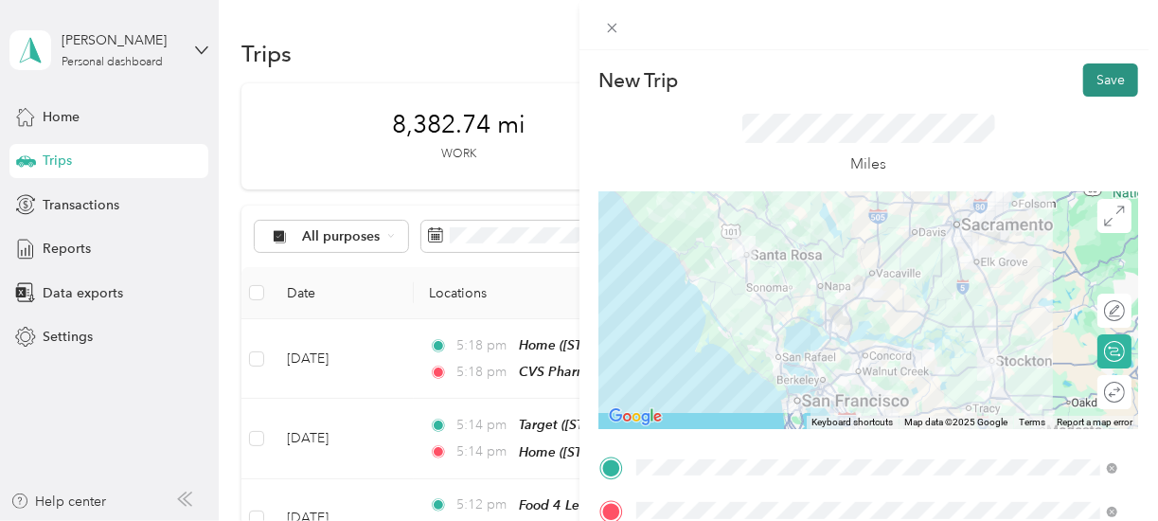
click at [1096, 79] on button "Save" at bounding box center [1110, 79] width 55 height 33
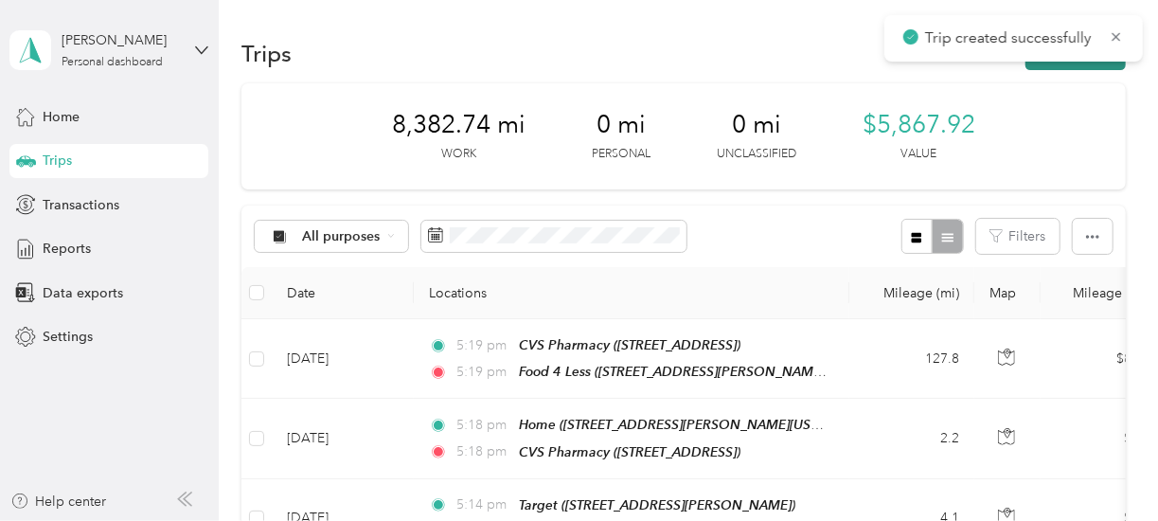
click at [1079, 63] on button "New trip" at bounding box center [1076, 53] width 100 height 33
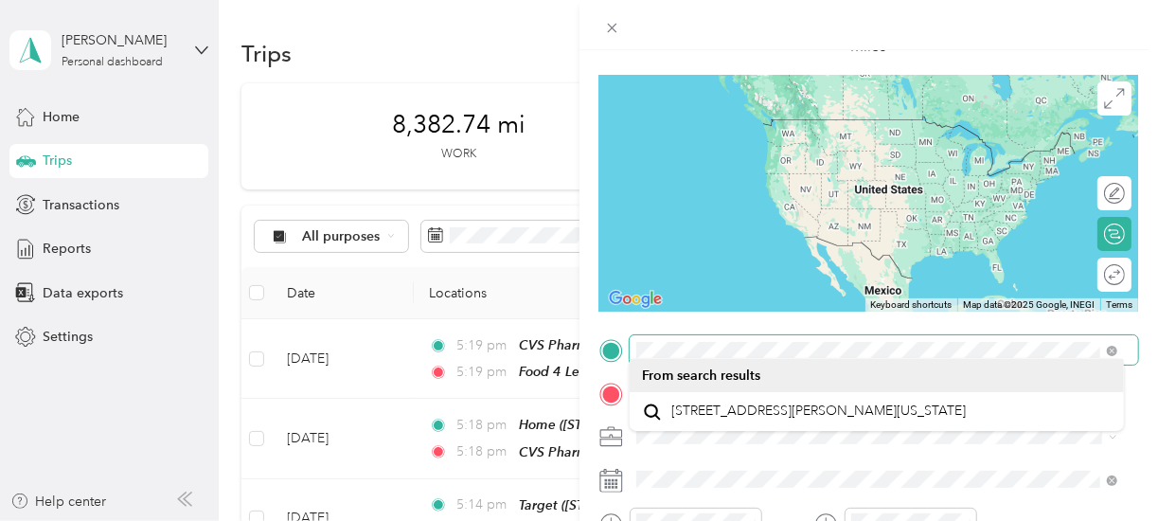
scroll to position [127, 0]
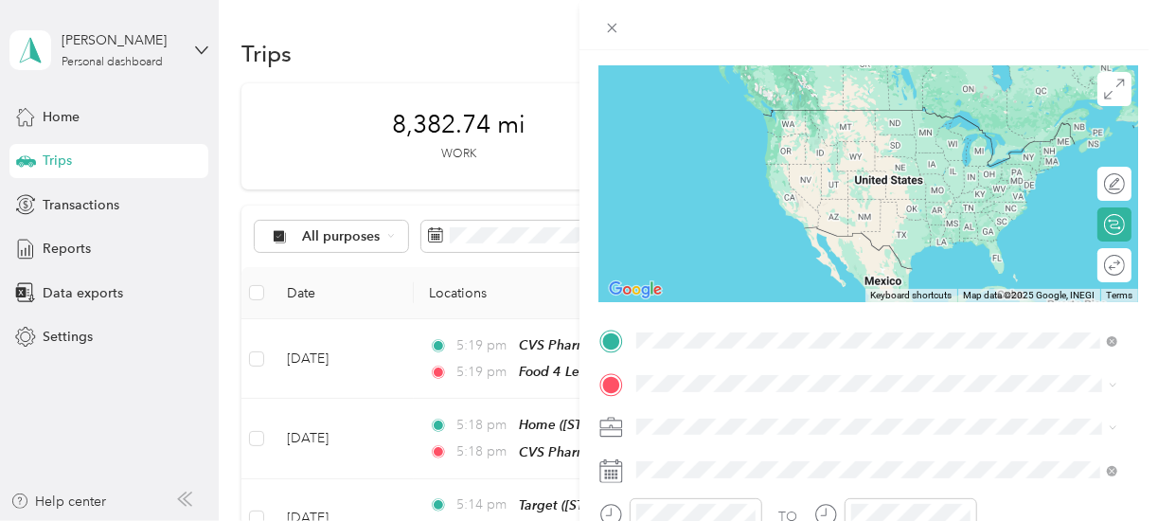
click at [865, 215] on li "TEAM Food 4 Less [STREET_ADDRESS][PERSON_NAME]" at bounding box center [877, 197] width 494 height 66
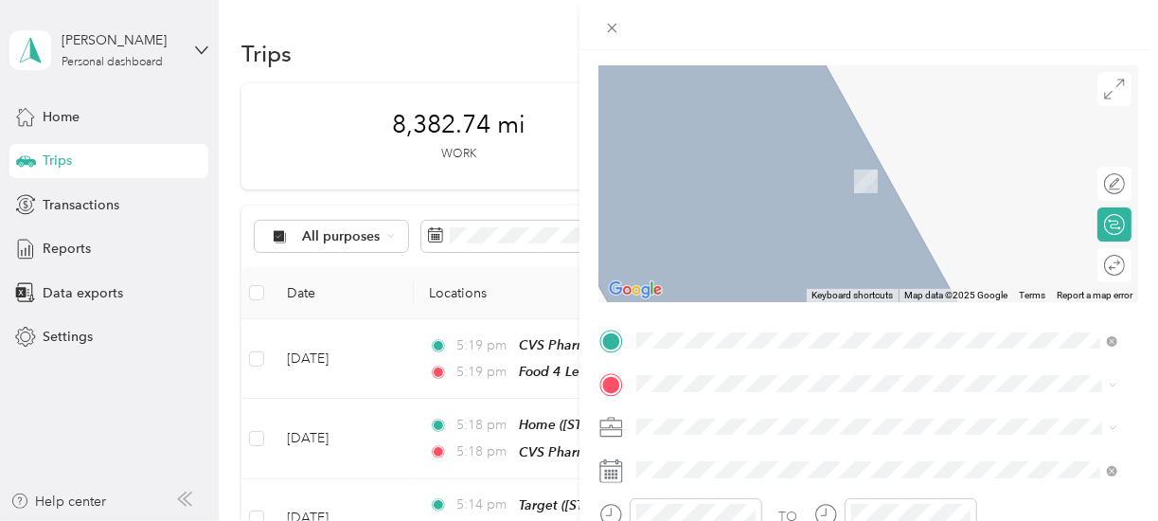
click at [715, 253] on div "TEAM Food 4 Less [STREET_ADDRESS][PERSON_NAME]" at bounding box center [877, 239] width 468 height 53
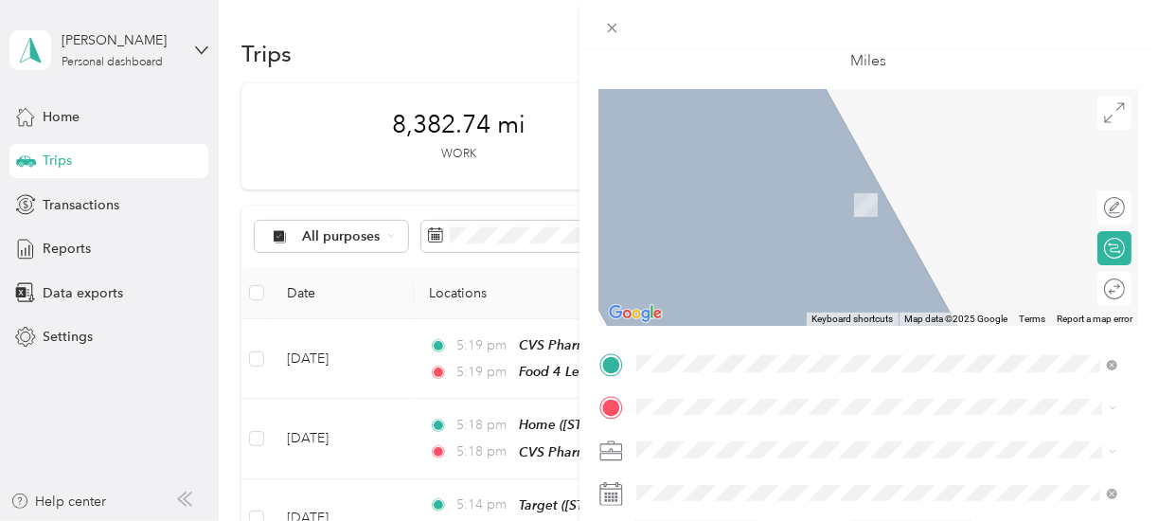
click at [792, 205] on span "[STREET_ADDRESS]" at bounding box center [731, 209] width 120 height 16
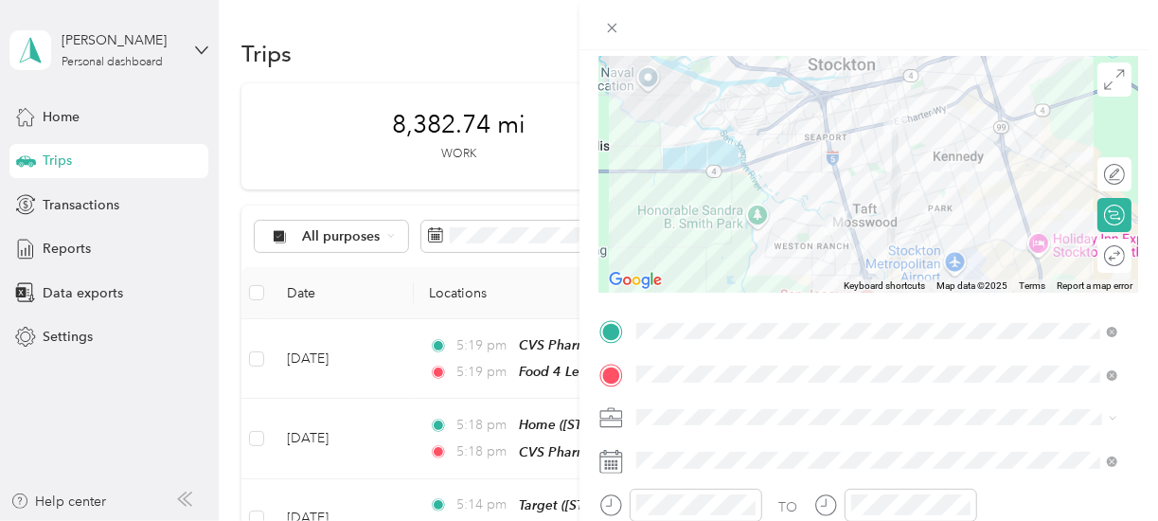
scroll to position [138, 0]
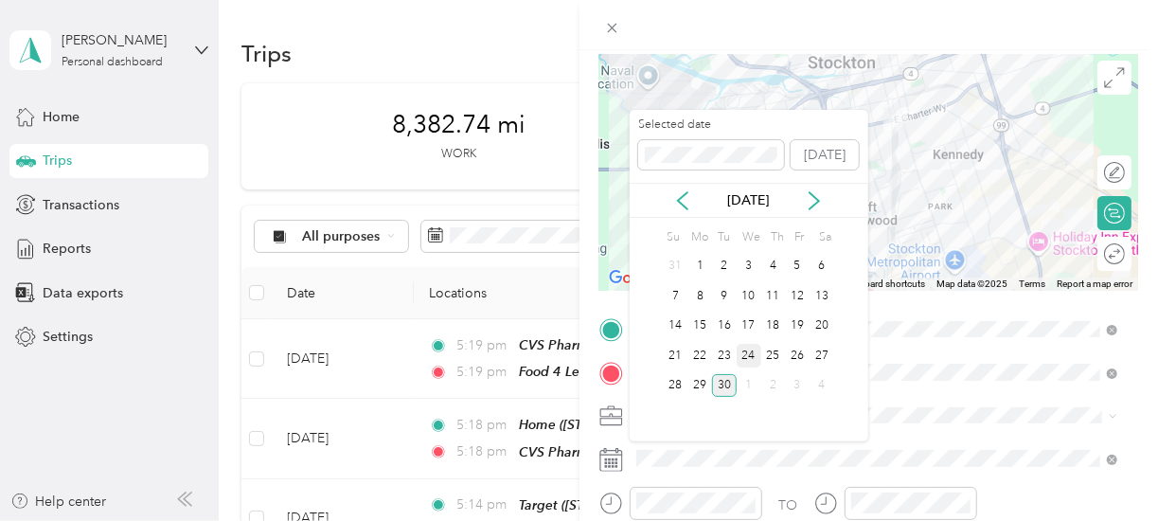
click at [748, 354] on div "24" at bounding box center [749, 356] width 25 height 24
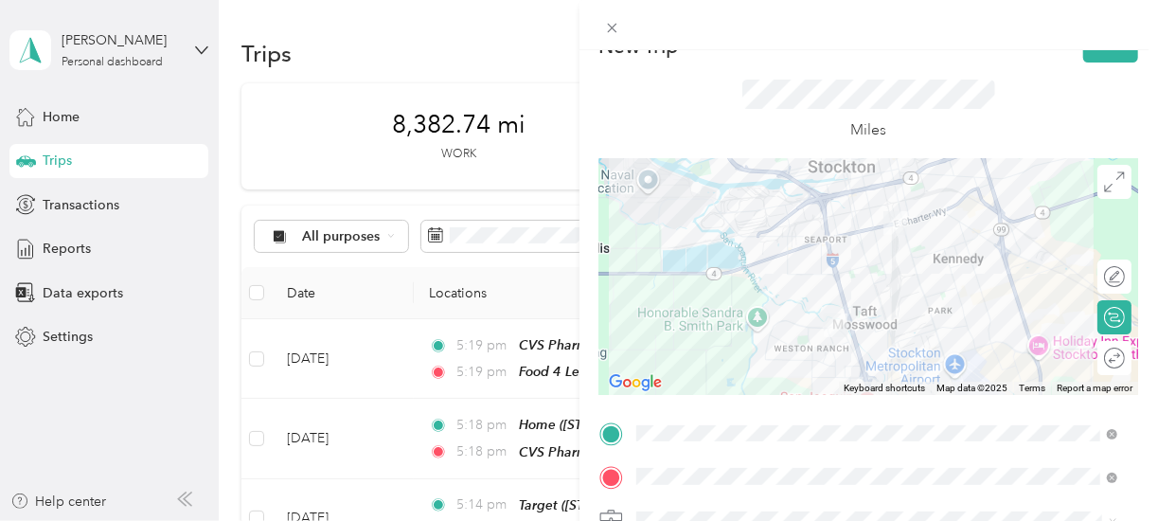
scroll to position [0, 0]
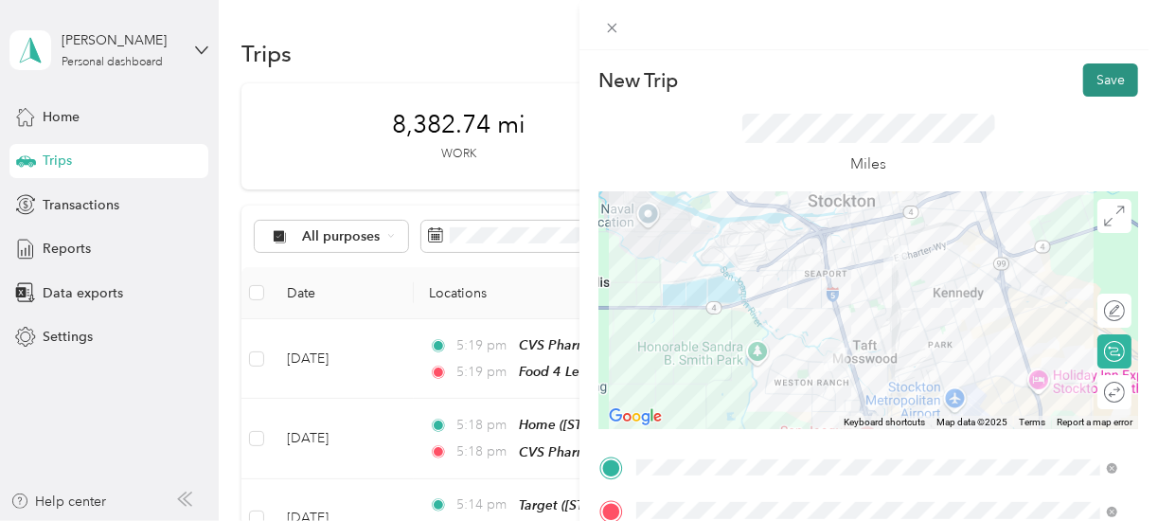
click at [1097, 79] on button "Save" at bounding box center [1110, 79] width 55 height 33
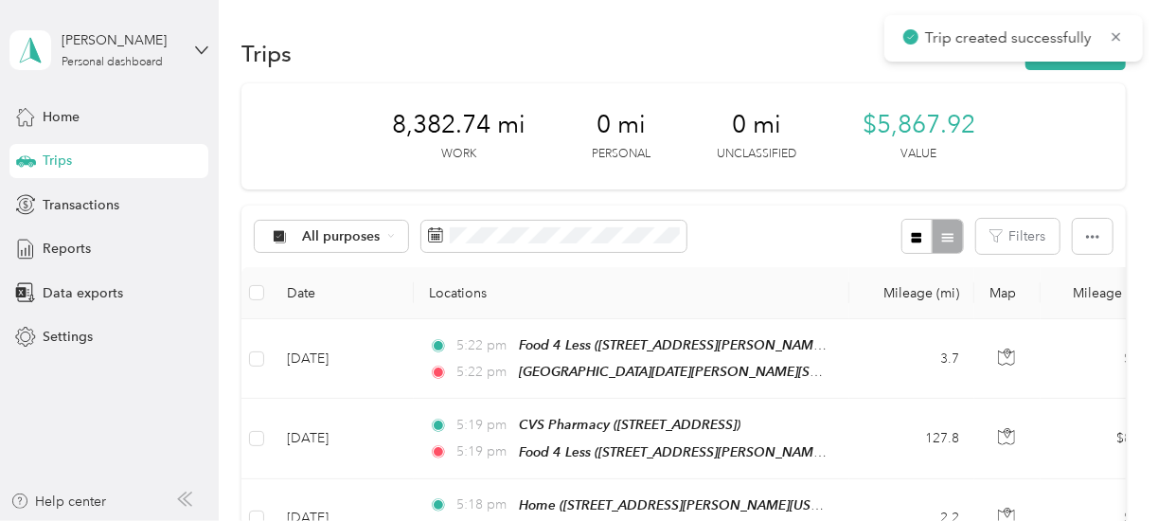
click at [1087, 60] on div "Trip created successfully" at bounding box center [1013, 38] width 259 height 46
click at [1083, 63] on button "New trip" at bounding box center [1076, 53] width 100 height 33
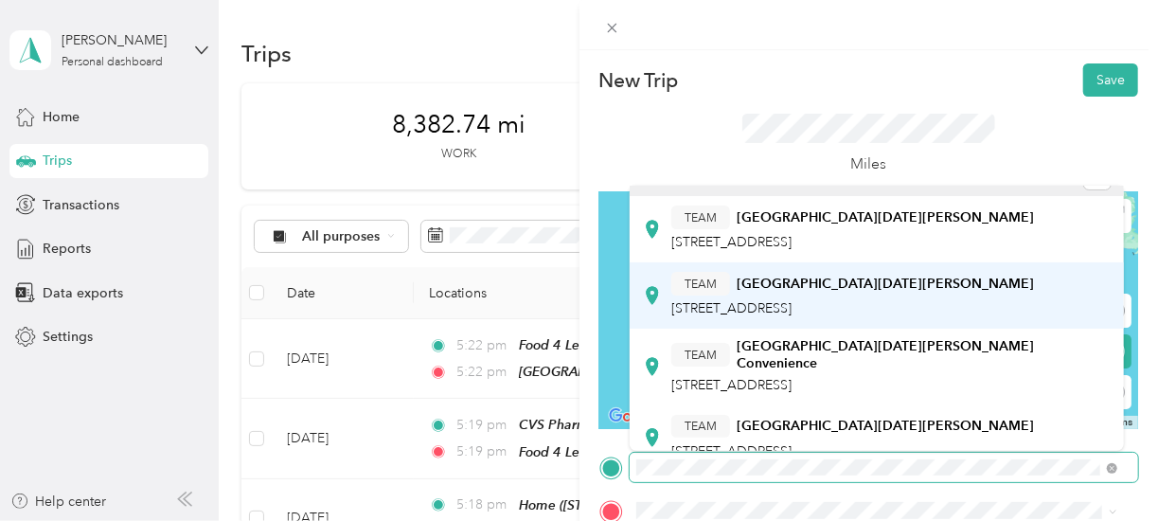
scroll to position [32, 0]
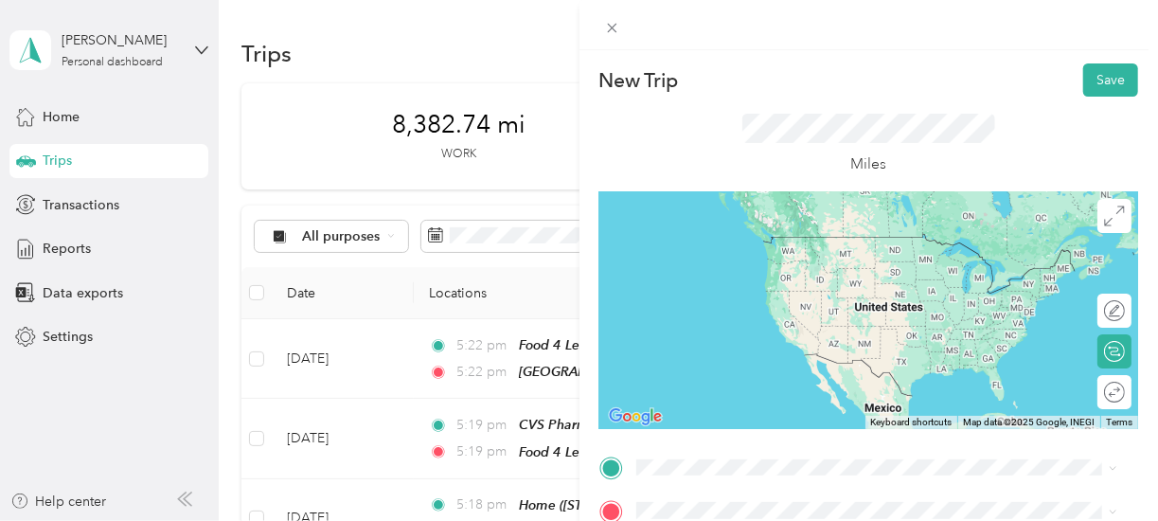
click at [763, 221] on div "TEAM [GEOGRAPHIC_DATA][DATE][PERSON_NAME][STREET_ADDRESS][GEOGRAPHIC_DATA]" at bounding box center [852, 216] width 363 height 46
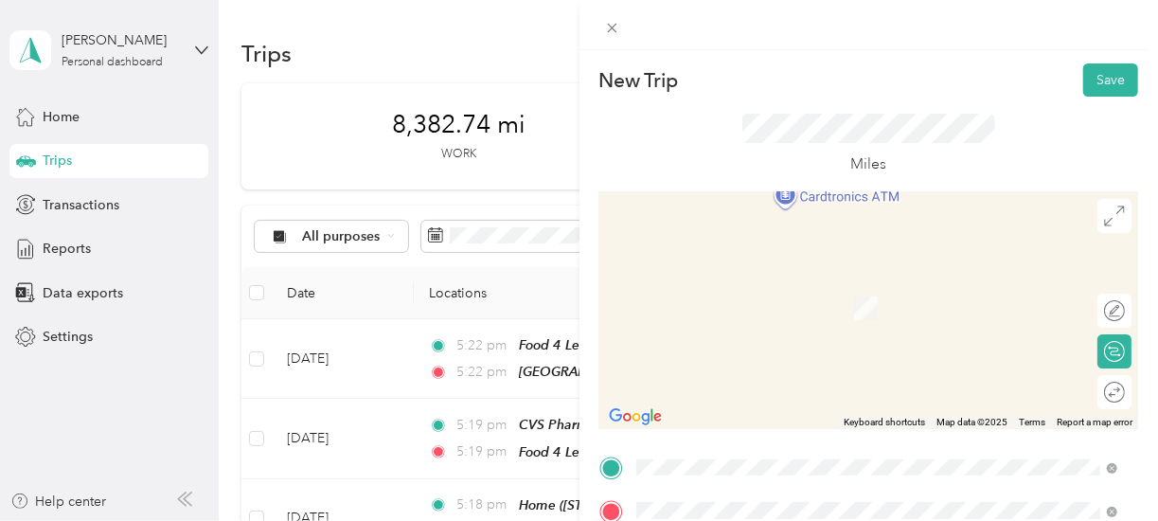
click at [731, 313] on span "[STREET_ADDRESS]" at bounding box center [731, 315] width 120 height 16
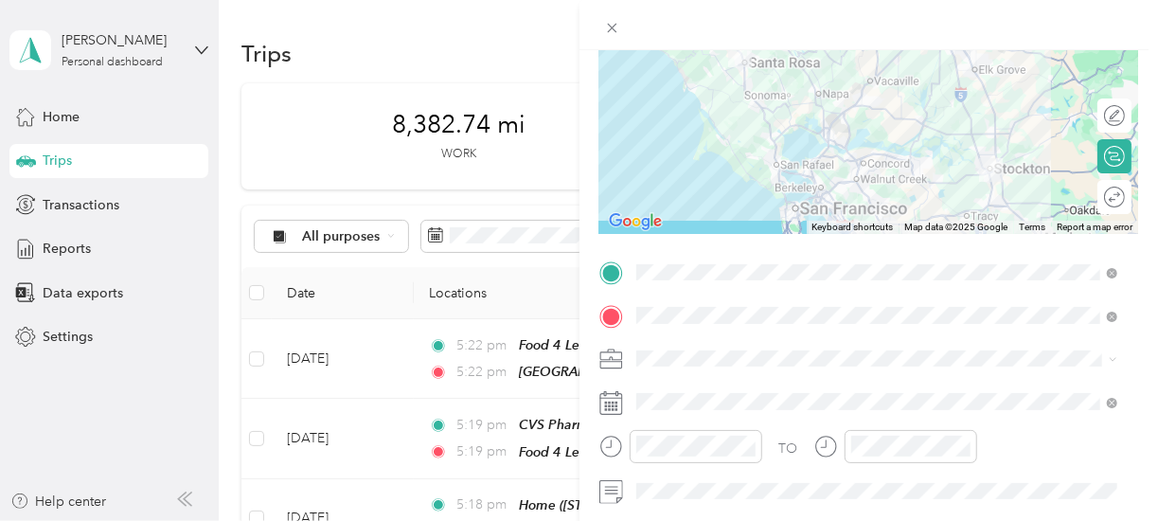
scroll to position [194, 0]
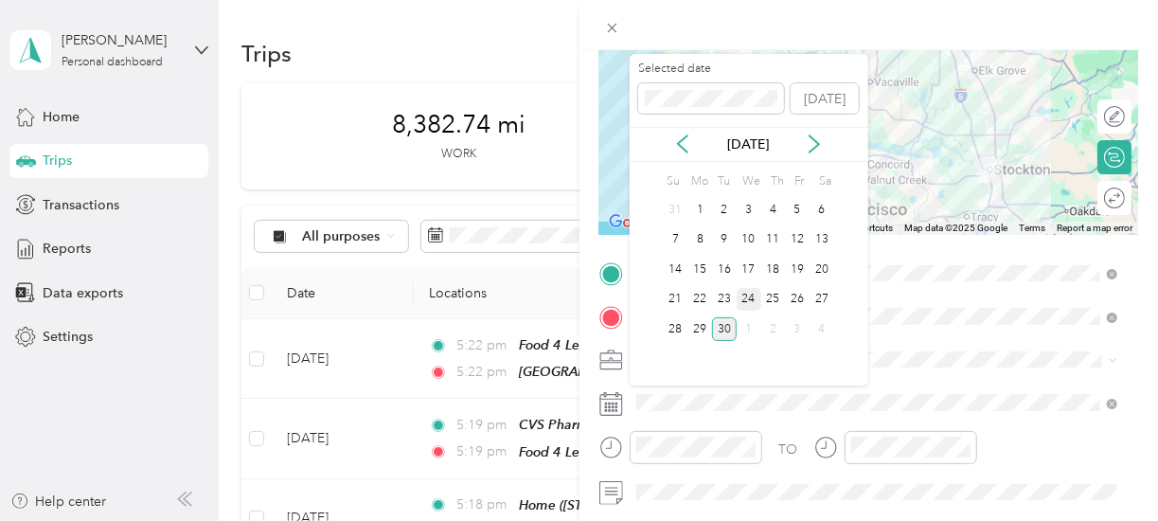
click at [742, 295] on div "24" at bounding box center [749, 300] width 25 height 24
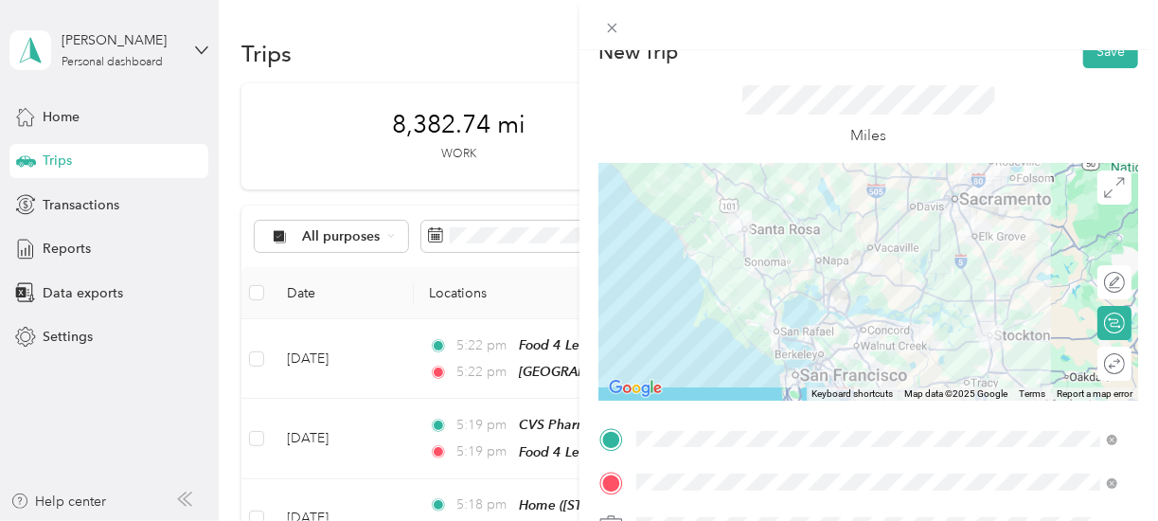
scroll to position [0, 0]
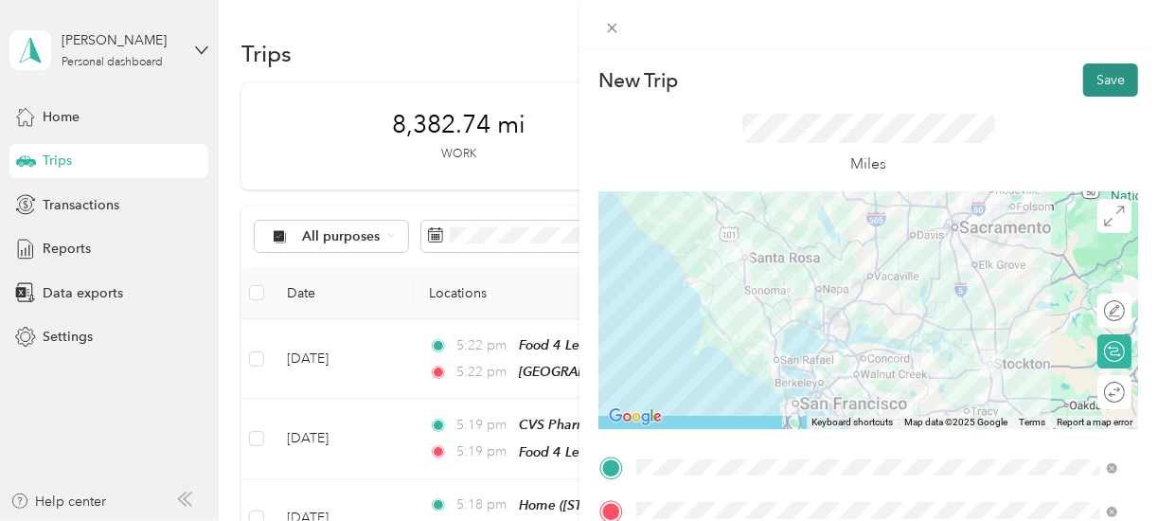
click at [1098, 71] on button "Save" at bounding box center [1110, 79] width 55 height 33
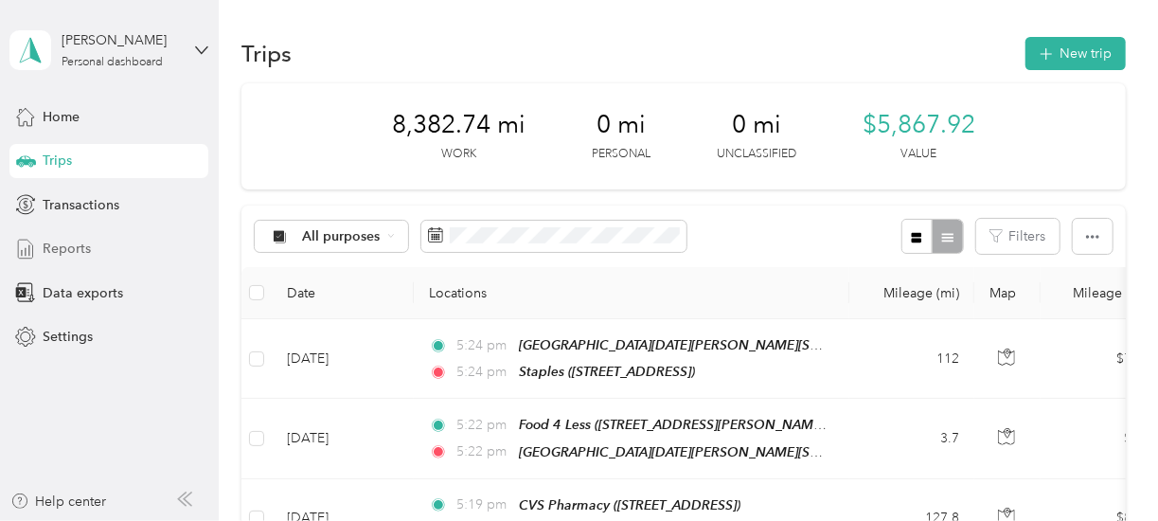
click at [74, 252] on span "Reports" at bounding box center [67, 249] width 48 height 20
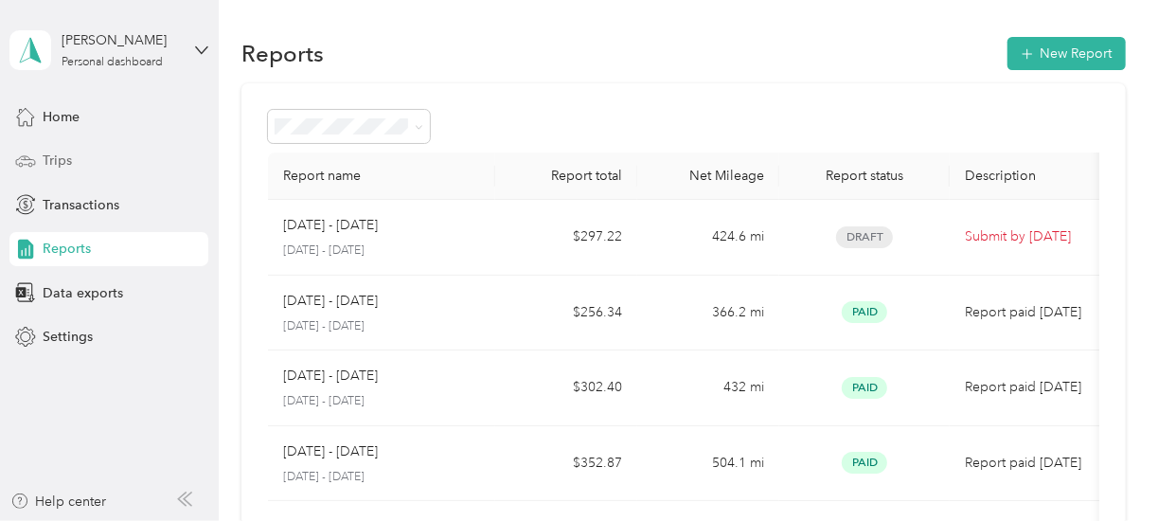
click at [59, 162] on span "Trips" at bounding box center [57, 161] width 29 height 20
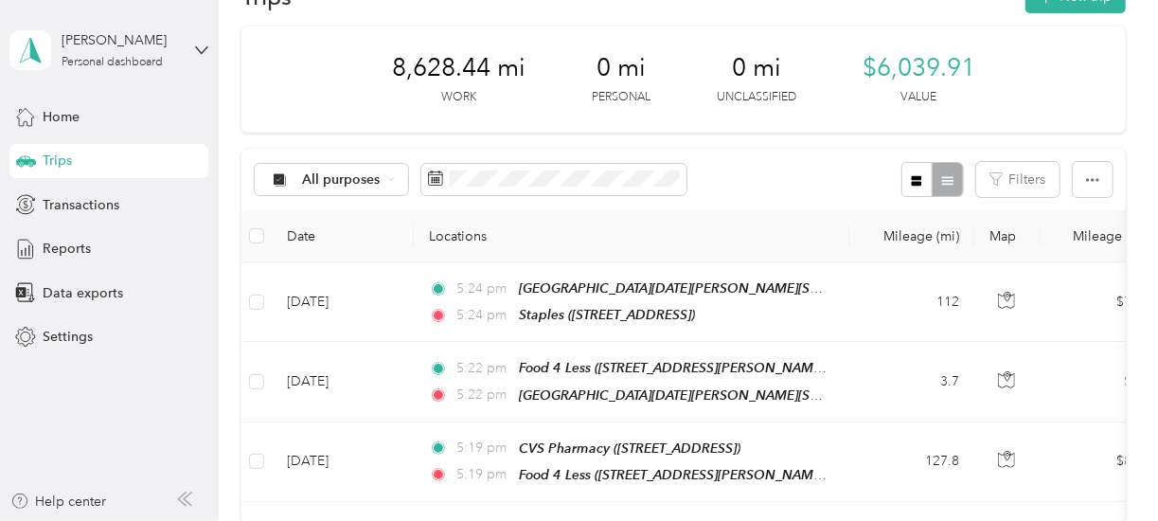
scroll to position [40, 0]
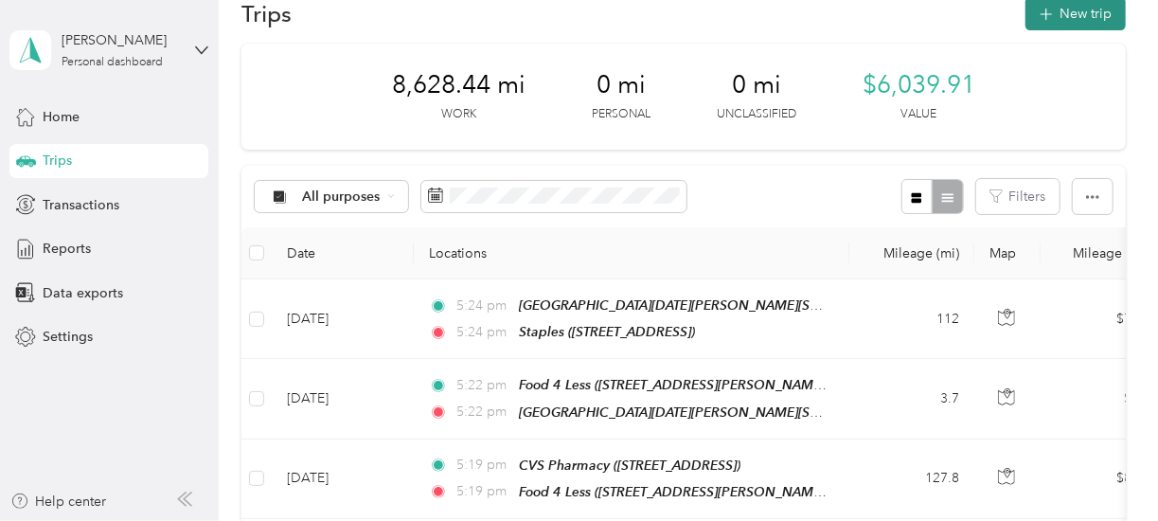
click at [1083, 12] on button "New trip" at bounding box center [1076, 13] width 100 height 33
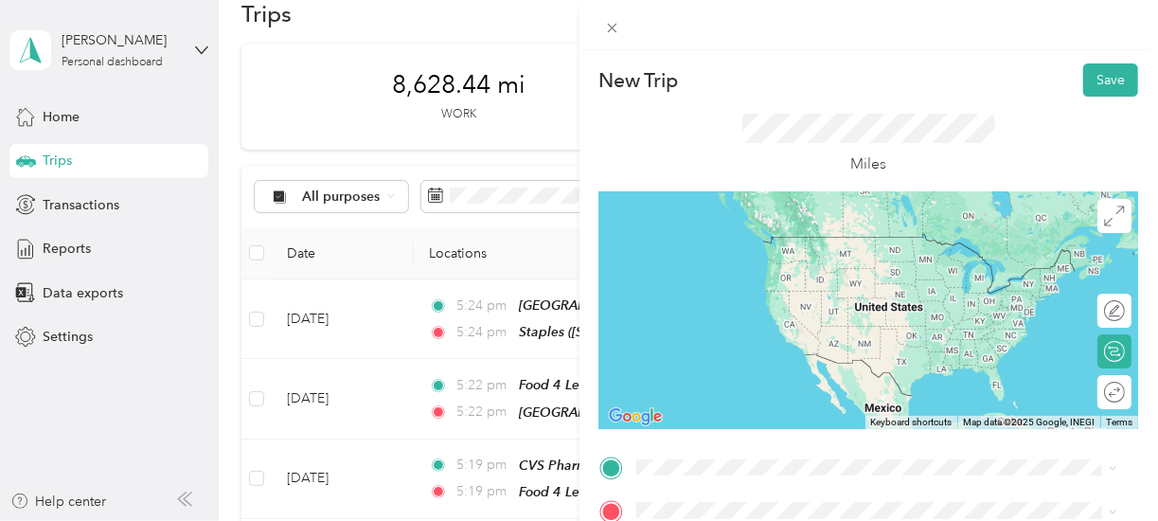
click at [764, 272] on div "TEAM Staples [STREET_ADDRESS]" at bounding box center [877, 257] width 468 height 53
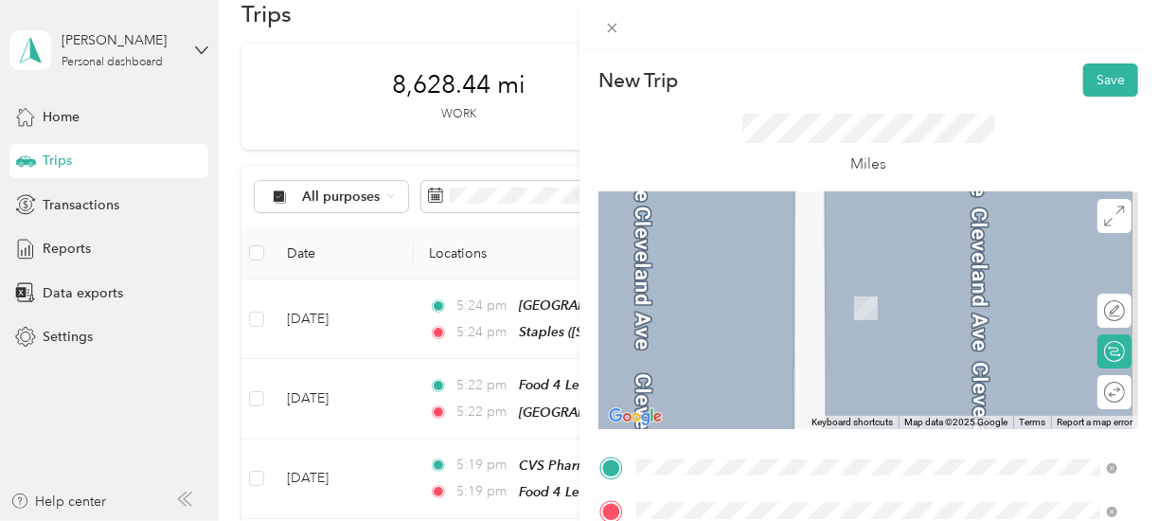
click at [776, 308] on div "Home [STREET_ADDRESS][PERSON_NAME][US_STATE]" at bounding box center [877, 298] width 468 height 46
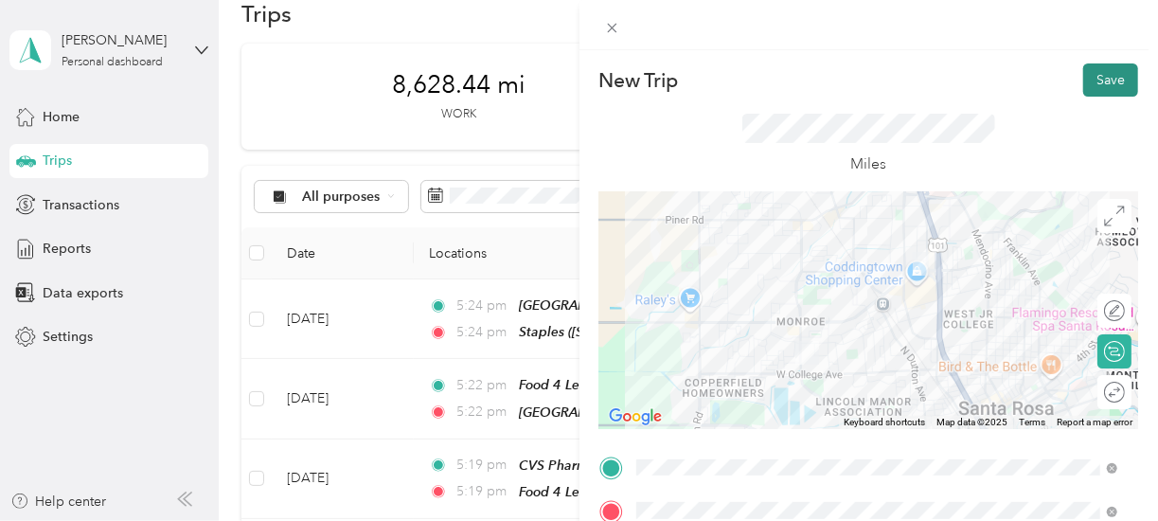
click at [1097, 80] on button "Save" at bounding box center [1110, 79] width 55 height 33
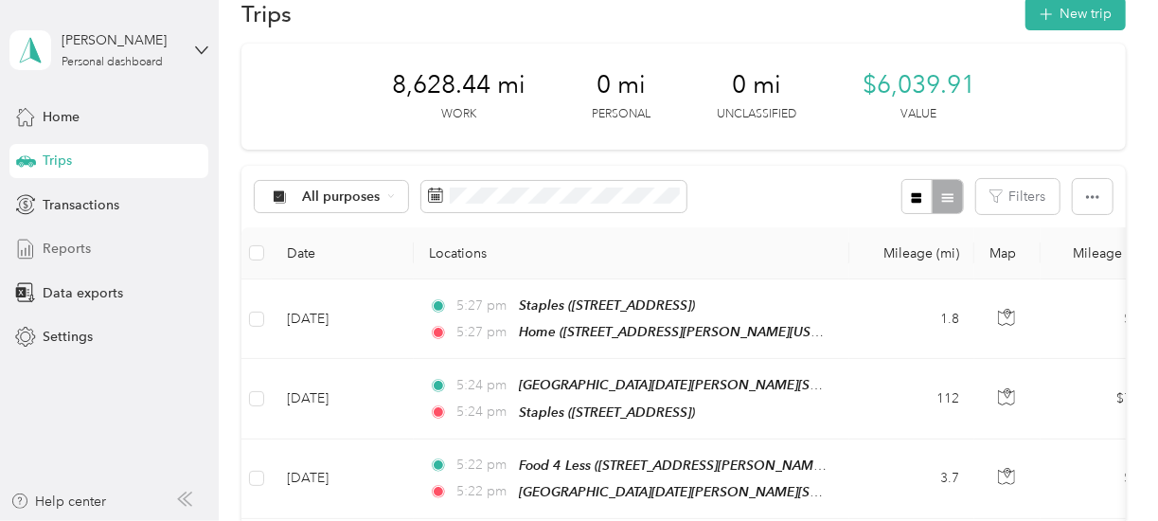
click at [76, 248] on span "Reports" at bounding box center [67, 249] width 48 height 20
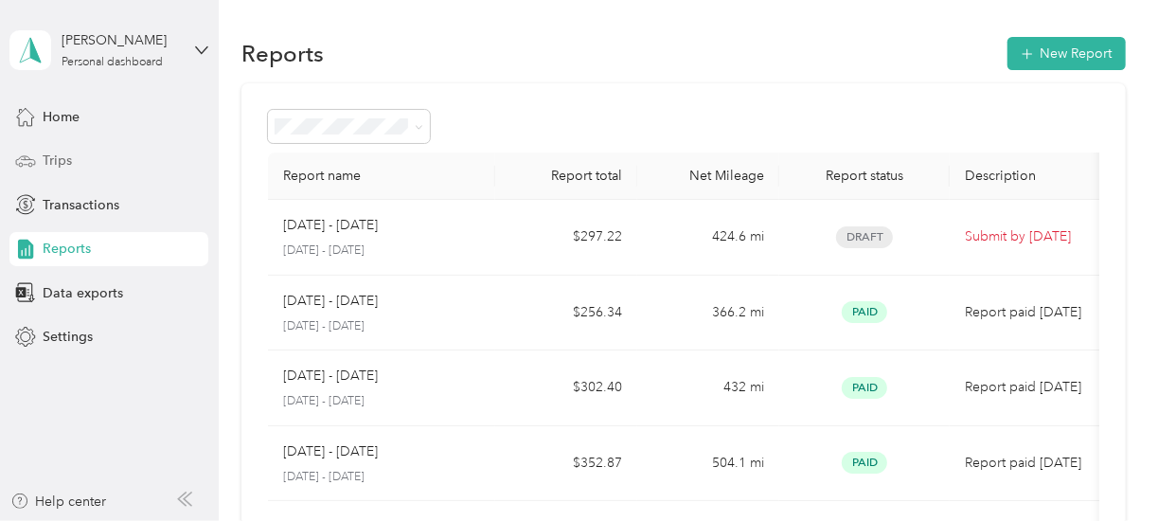
click at [61, 162] on span "Trips" at bounding box center [57, 161] width 29 height 20
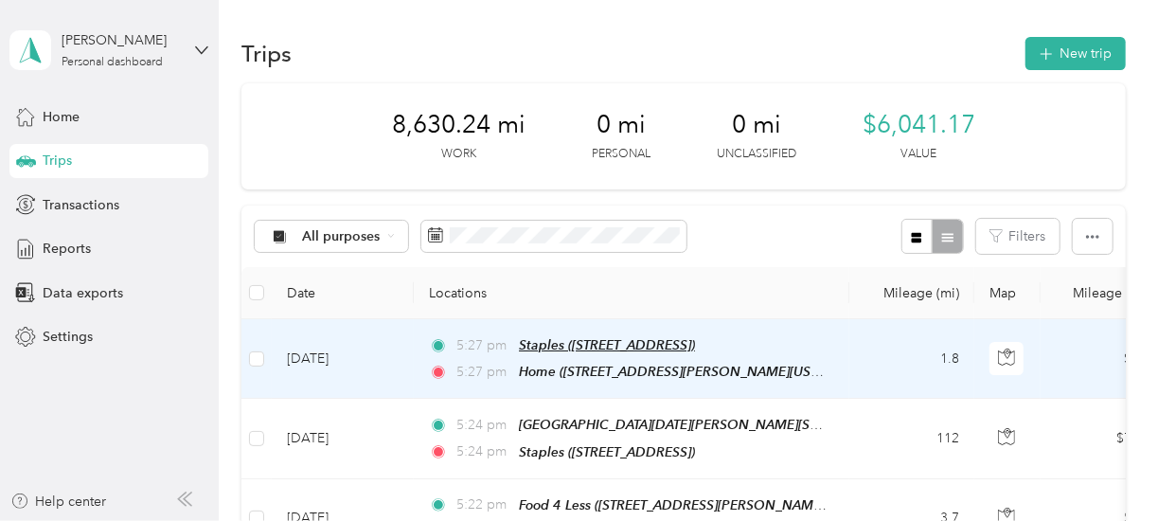
click at [546, 351] on span "Staples ([STREET_ADDRESS])" at bounding box center [607, 344] width 176 height 15
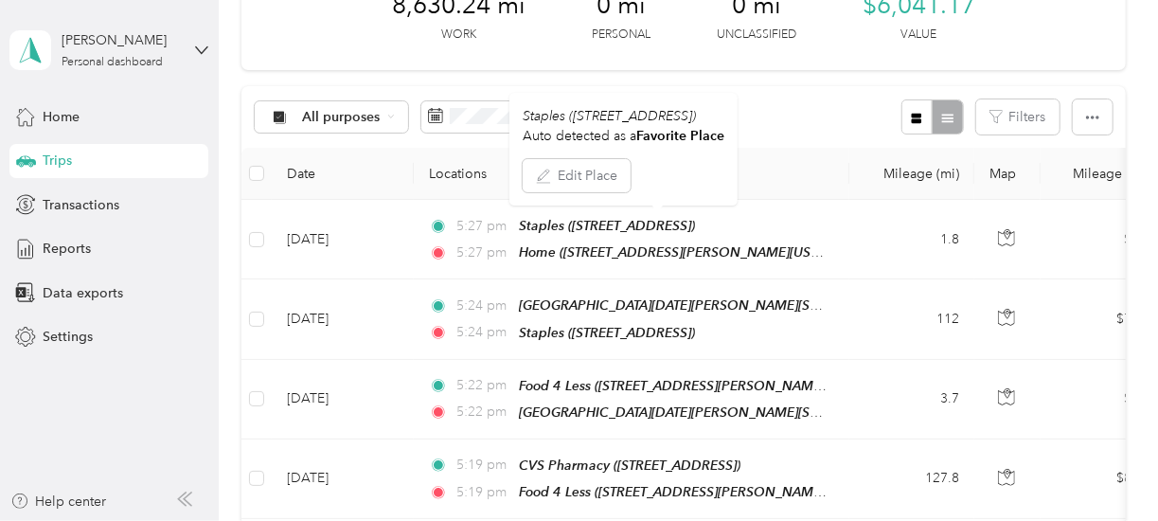
scroll to position [123, 0]
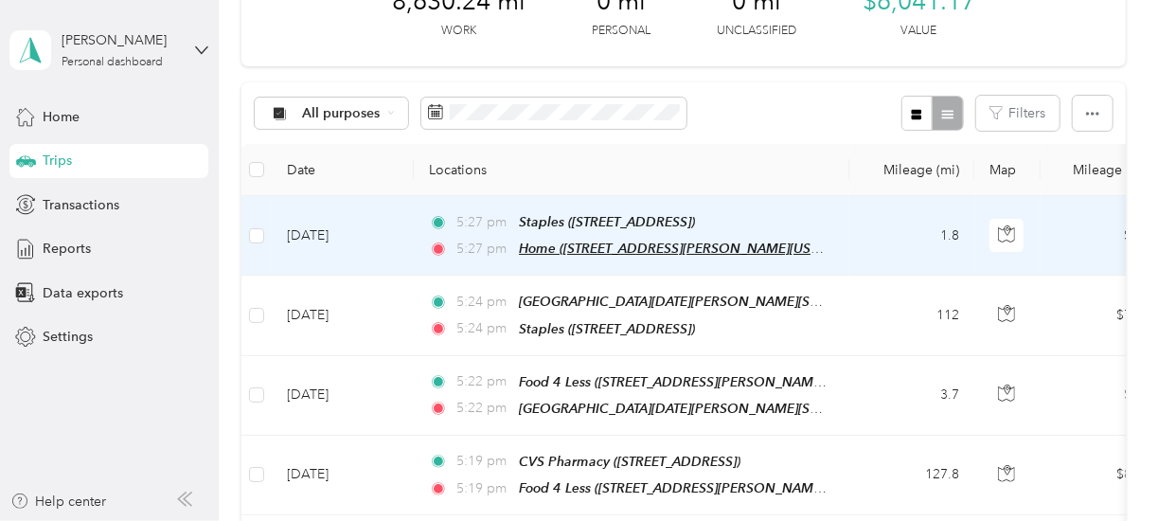
click at [802, 245] on span "Home ([STREET_ADDRESS][PERSON_NAME][US_STATE])" at bounding box center [689, 249] width 341 height 16
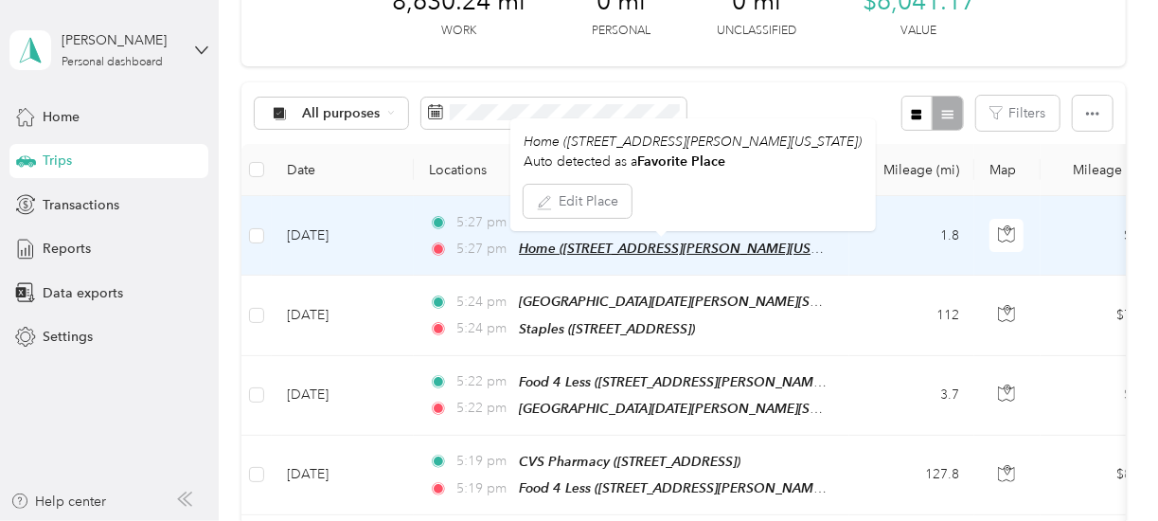
click at [802, 245] on span "Home ([STREET_ADDRESS][PERSON_NAME][US_STATE])" at bounding box center [689, 249] width 341 height 16
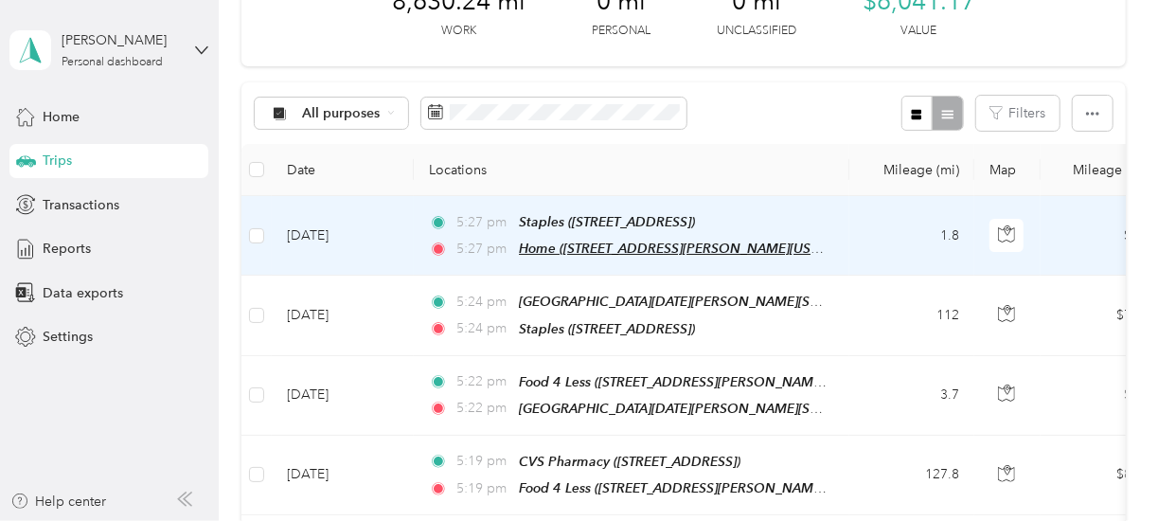
click at [802, 245] on span "Home ([STREET_ADDRESS][PERSON_NAME][US_STATE])" at bounding box center [689, 249] width 341 height 16
click at [883, 240] on td "1.8" at bounding box center [911, 236] width 125 height 80
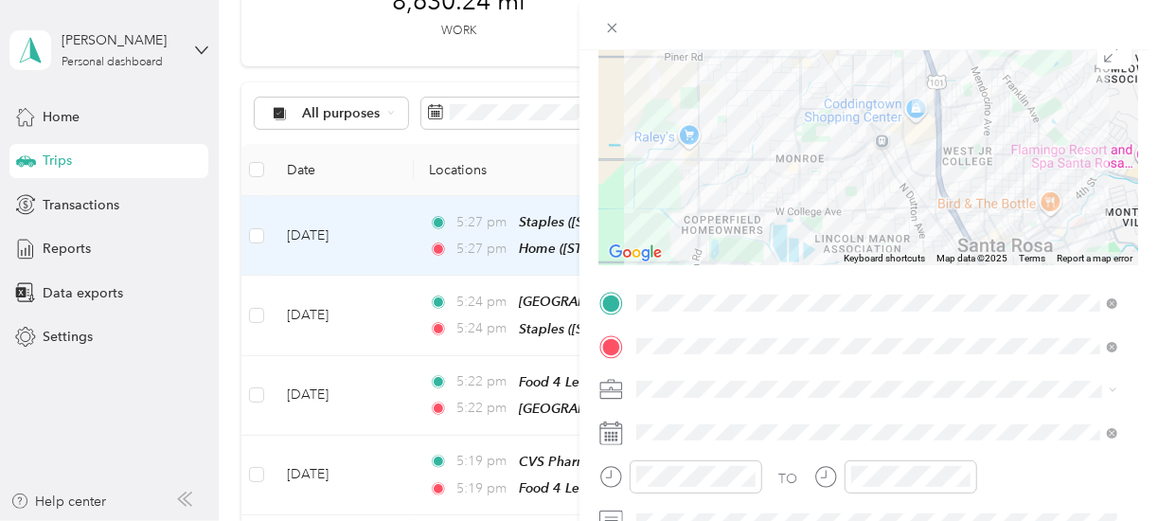
scroll to position [169, 0]
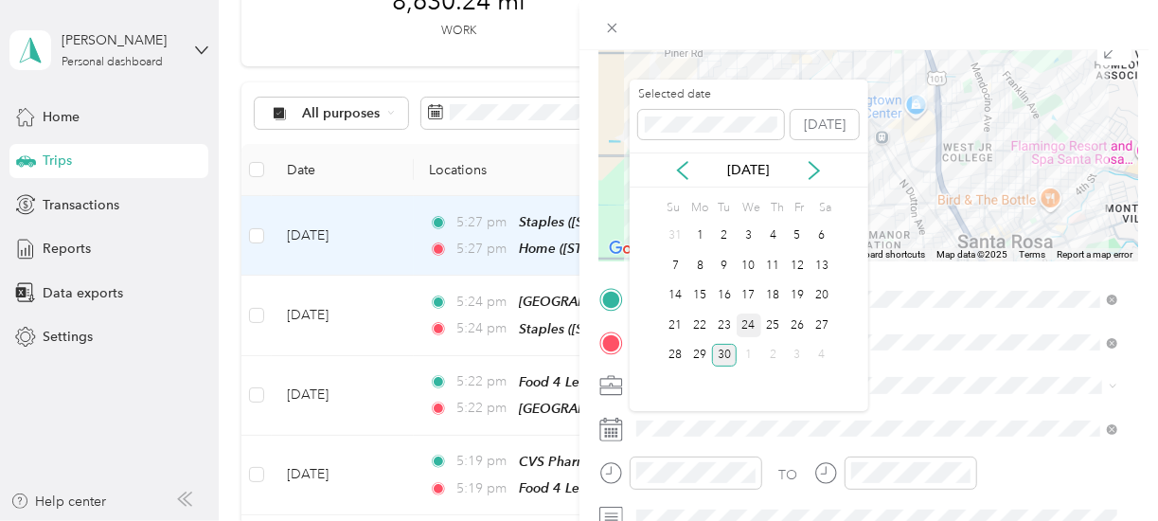
click at [749, 322] on div "24" at bounding box center [749, 325] width 25 height 24
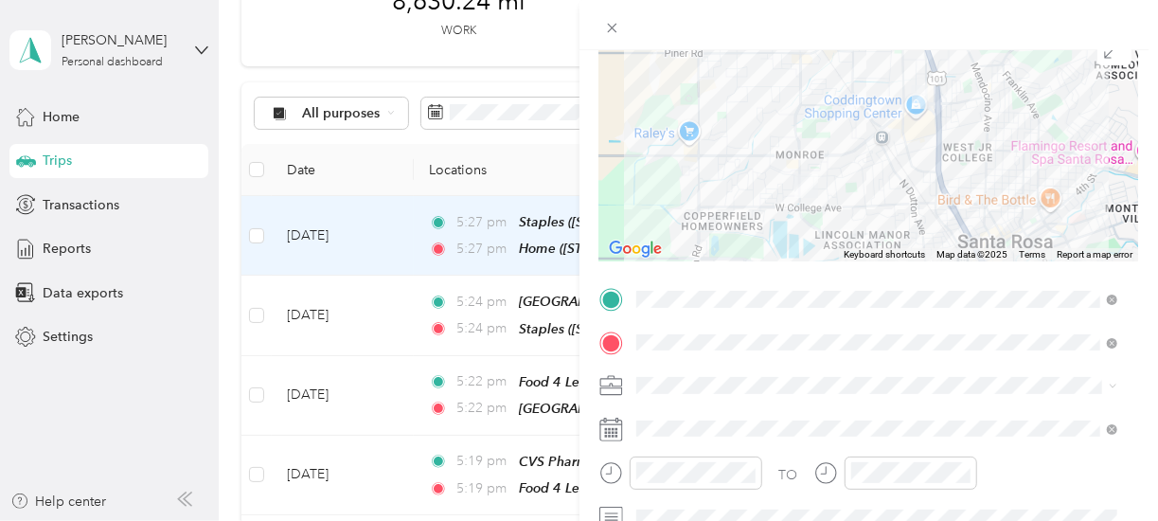
scroll to position [0, 0]
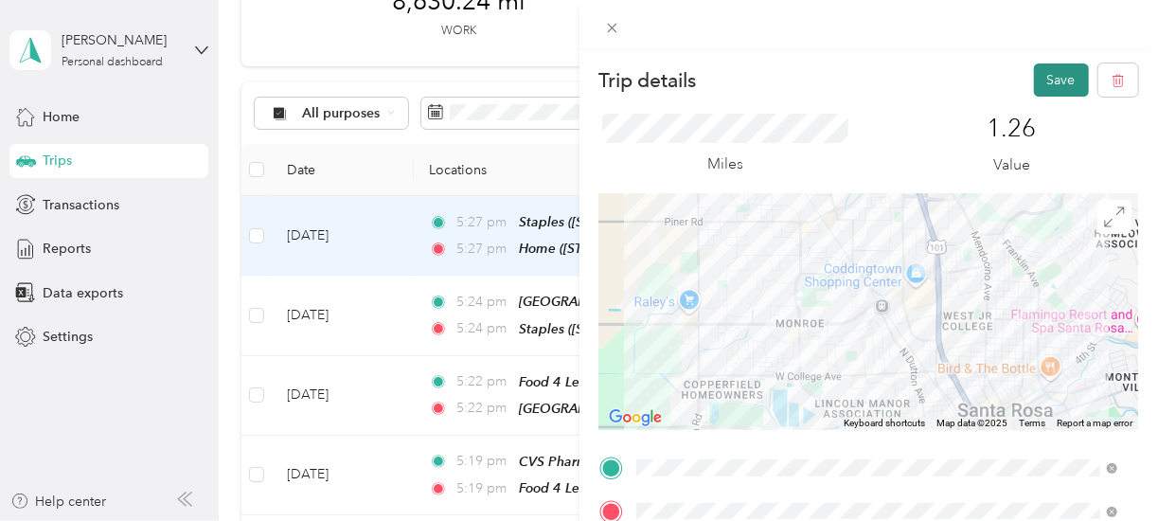
click at [1042, 67] on button "Save" at bounding box center [1061, 79] width 55 height 33
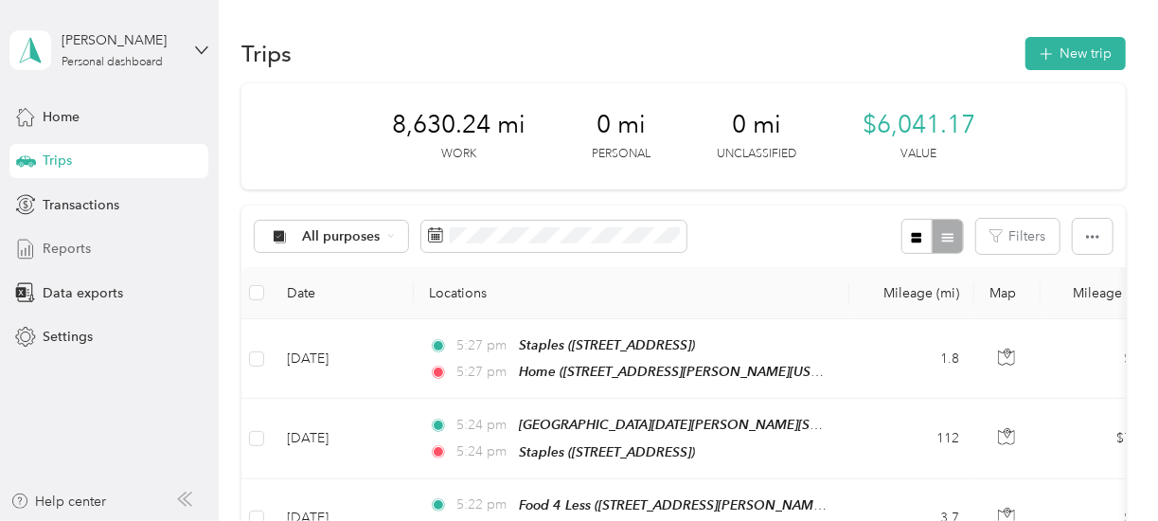
click at [67, 242] on span "Reports" at bounding box center [67, 249] width 48 height 20
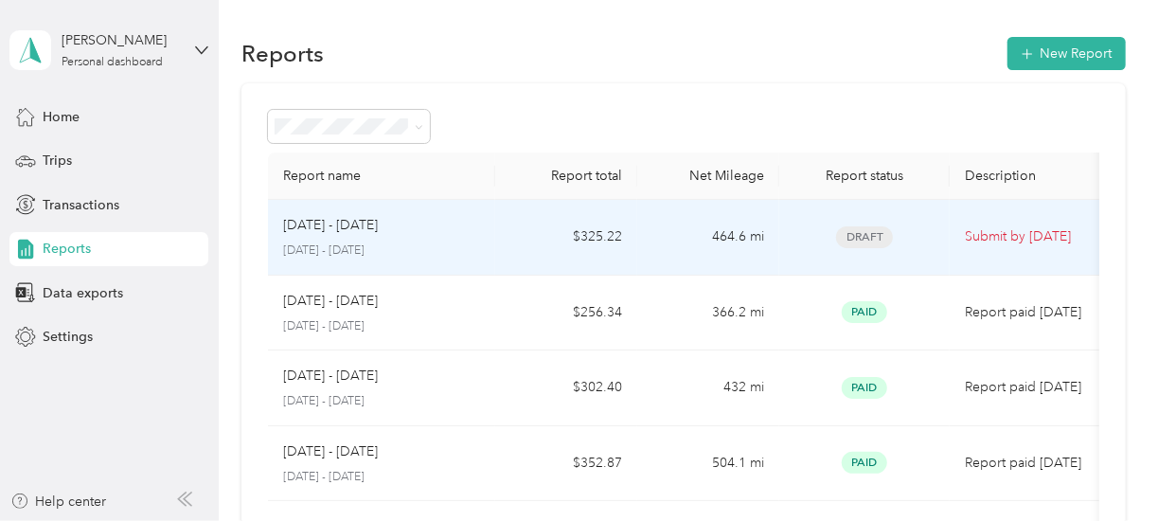
click at [974, 233] on p "Submit by [DATE]" at bounding box center [1044, 236] width 159 height 21
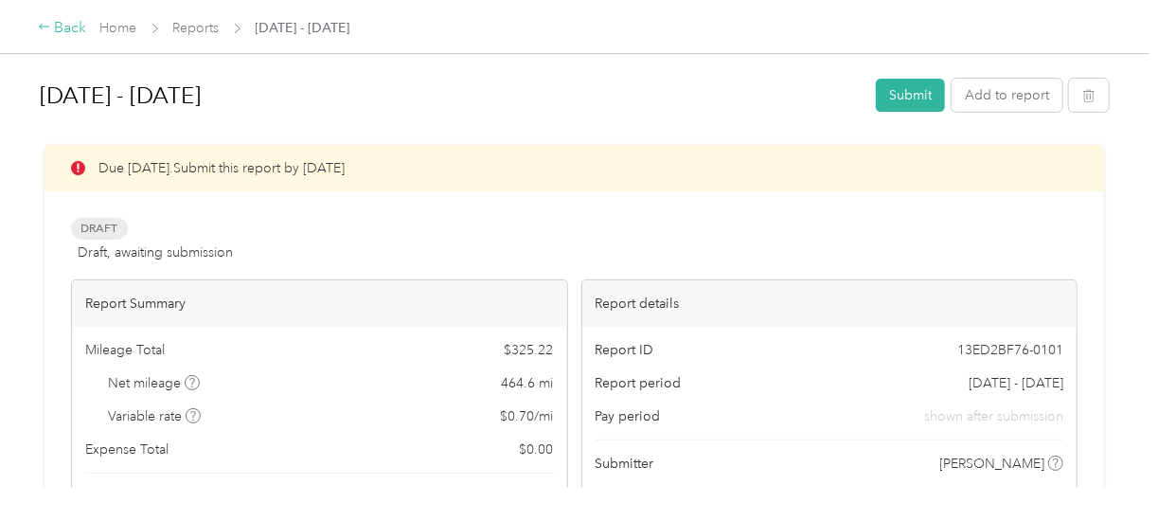
click at [50, 28] on icon at bounding box center [44, 26] width 13 height 13
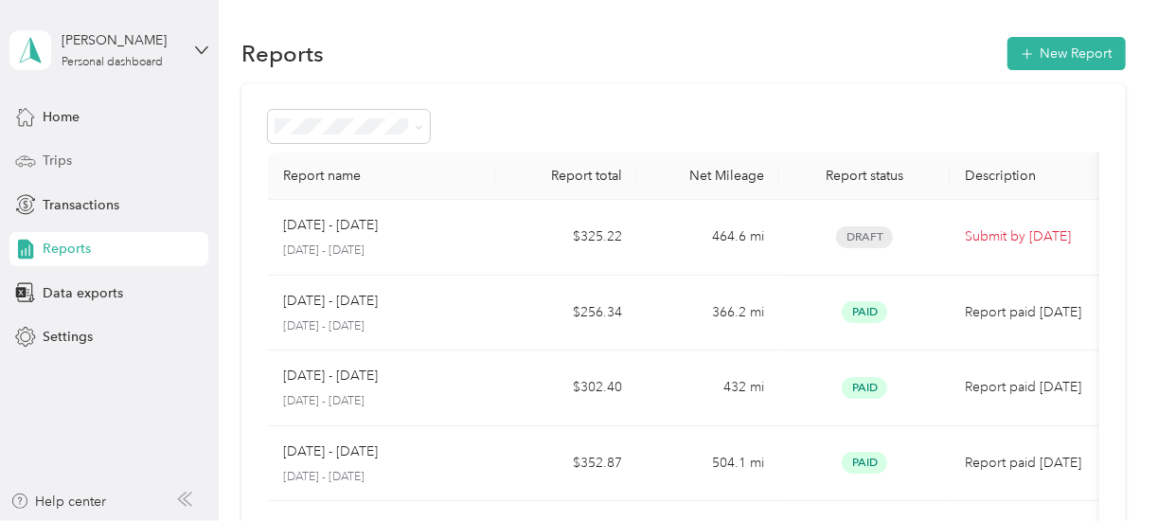
click at [72, 164] on span "Trips" at bounding box center [57, 161] width 29 height 20
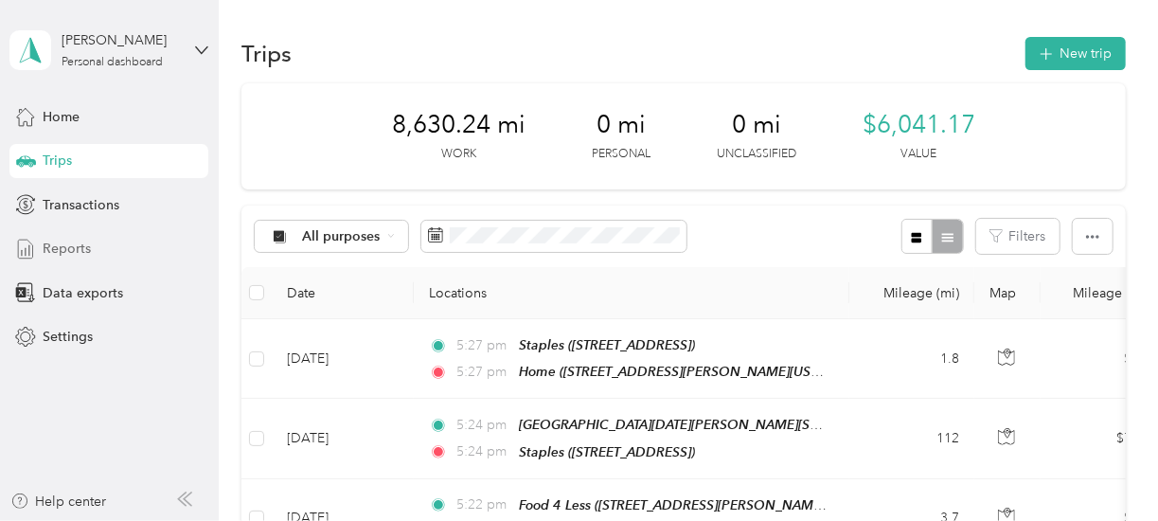
click at [70, 246] on span "Reports" at bounding box center [67, 249] width 48 height 20
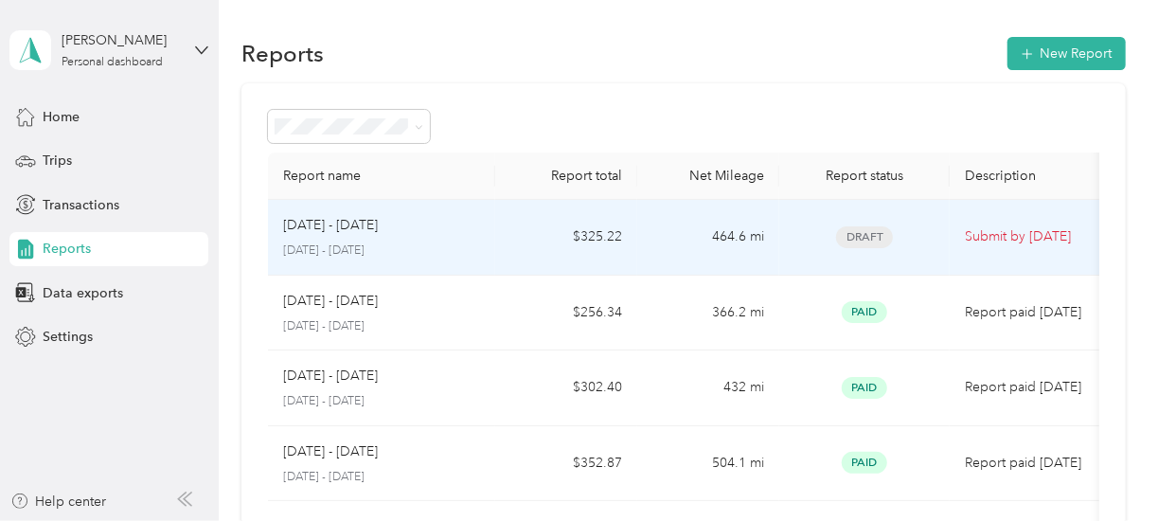
click at [597, 243] on td "$325.22" at bounding box center [566, 238] width 142 height 76
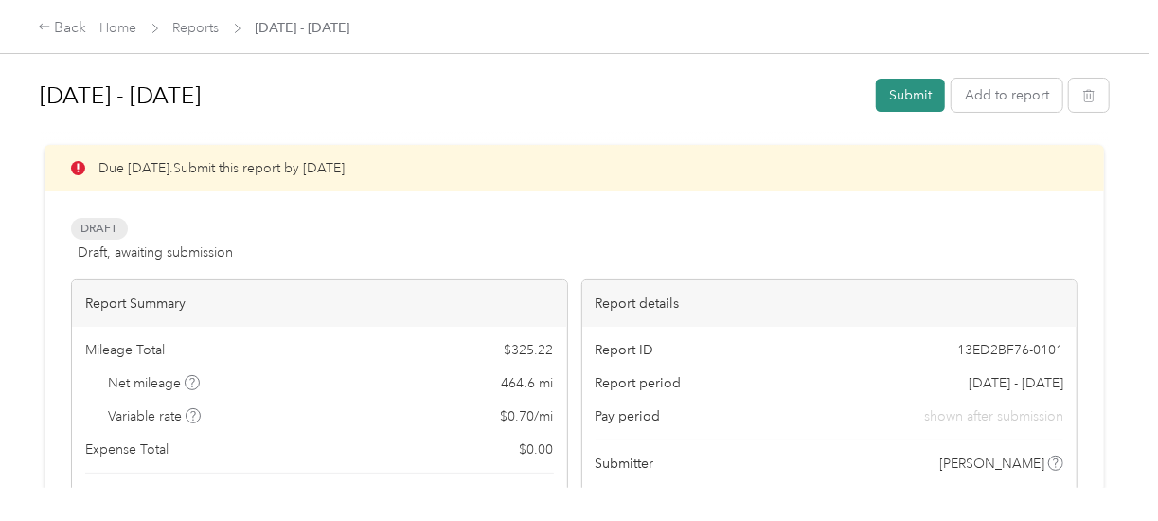
click at [913, 95] on button "Submit" at bounding box center [910, 95] width 69 height 33
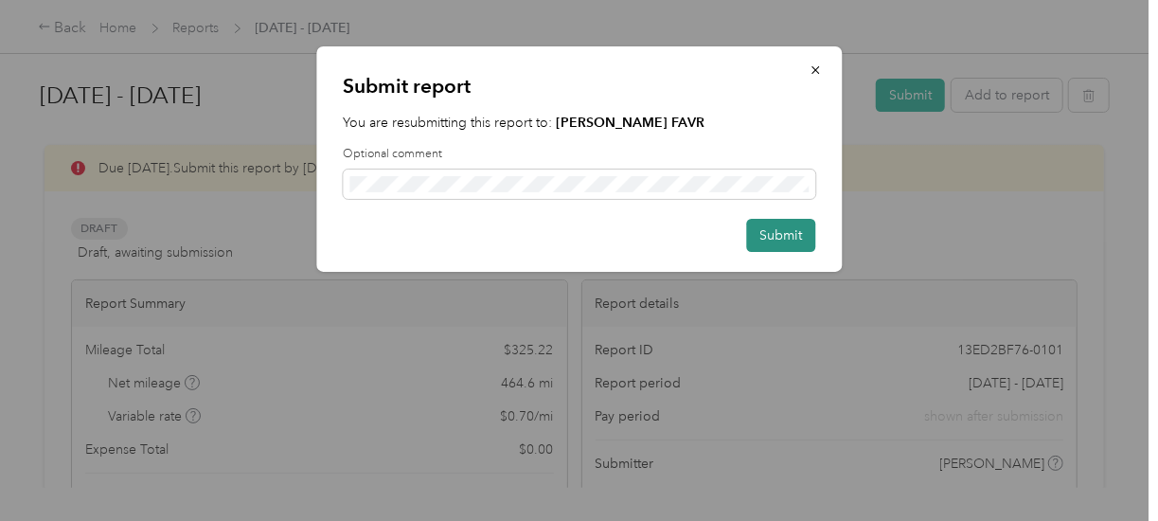
click at [780, 238] on button "Submit" at bounding box center [780, 235] width 69 height 33
